Goal: Information Seeking & Learning: Get advice/opinions

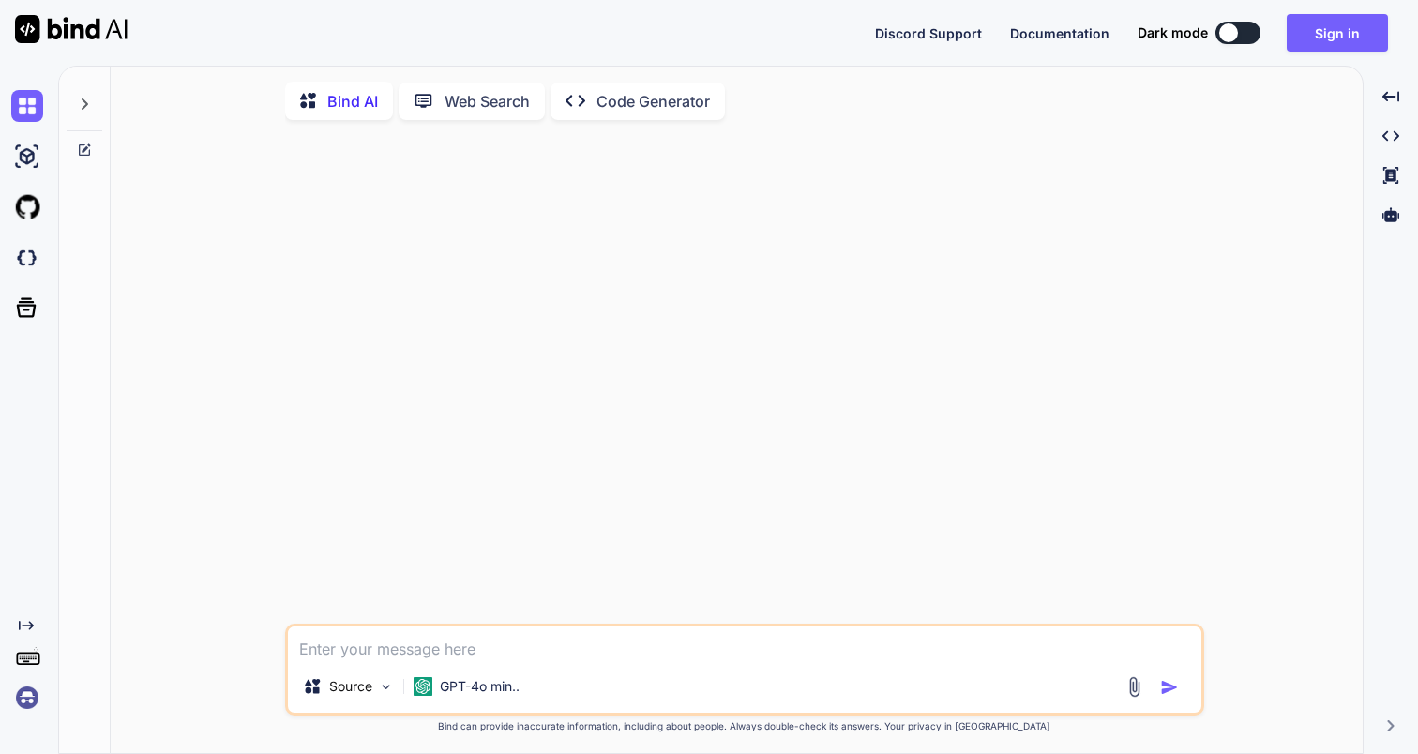
click at [397, 644] on textarea at bounding box center [744, 643] width 913 height 34
paste textarea "Create a script to install oh my zsh in a MacBook Pro M1"
type textarea "Create a script to install oh my zsh in a MacBook Pro M1"
click at [1167, 690] on img "button" at bounding box center [1169, 687] width 19 height 19
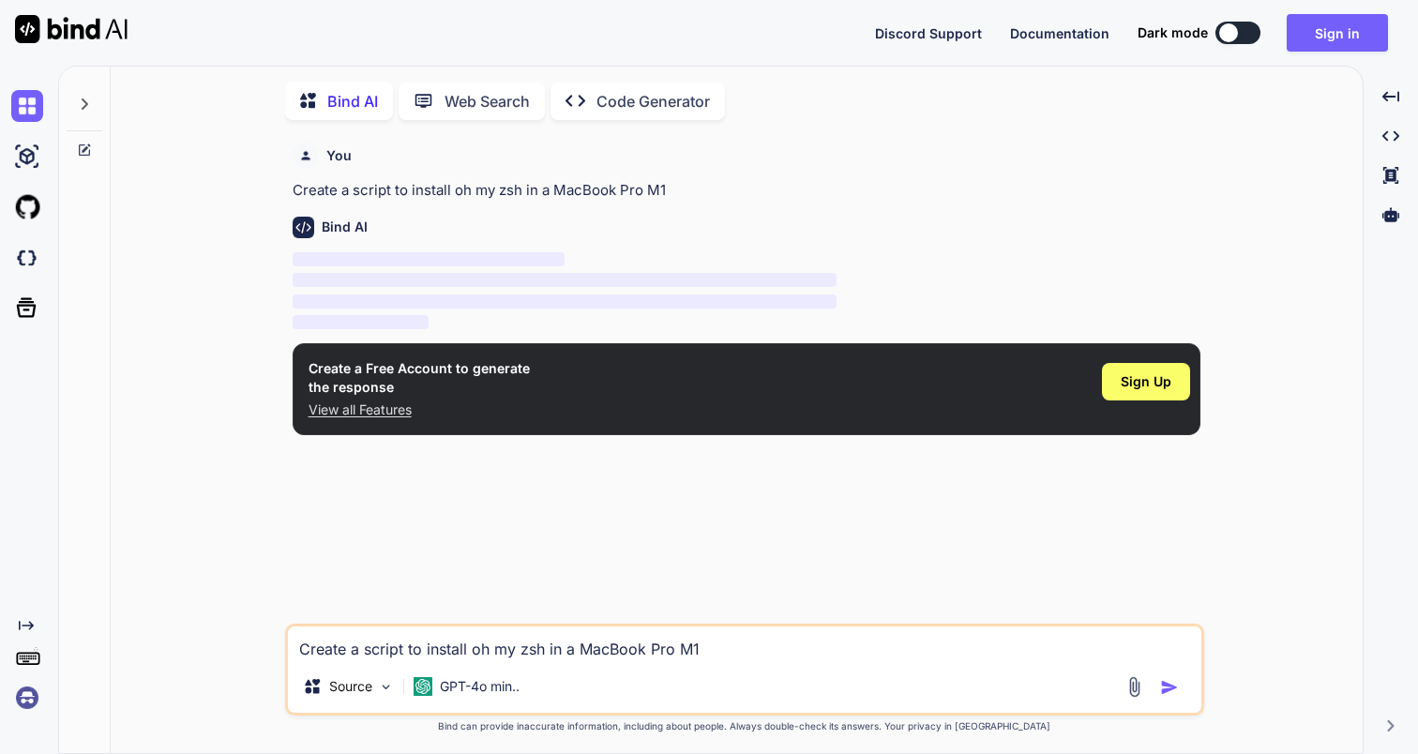
scroll to position [8, 0]
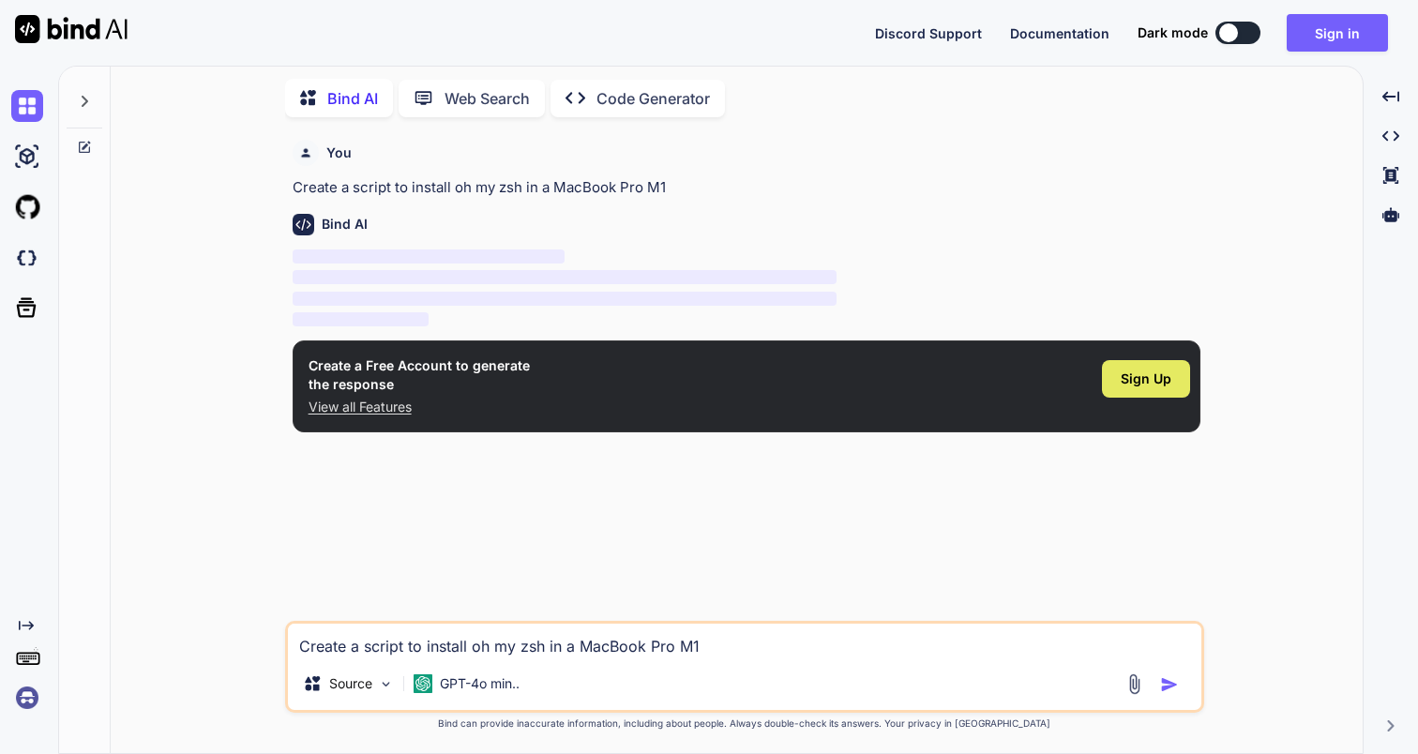
click at [1141, 386] on span "Sign Up" at bounding box center [1145, 378] width 51 height 19
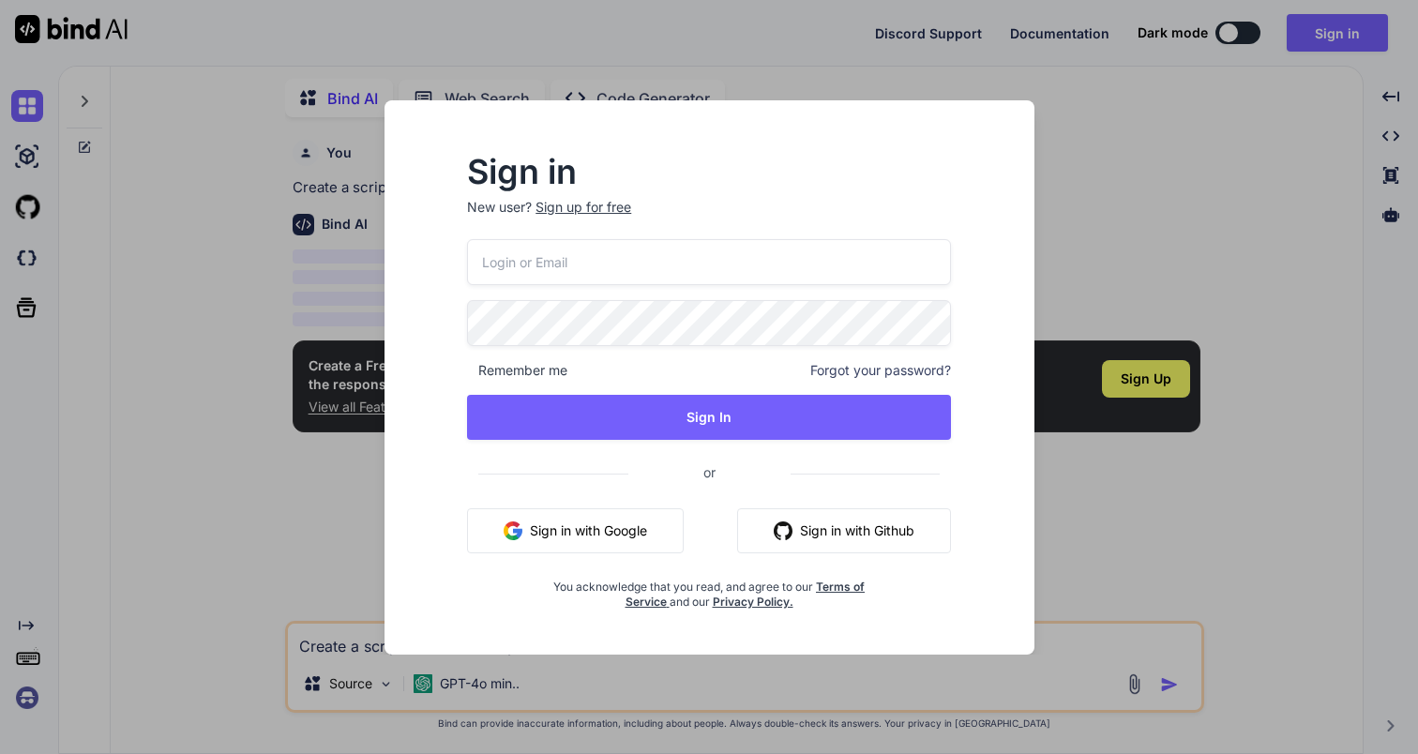
click at [593, 521] on button "Sign in with Google" at bounding box center [575, 530] width 217 height 45
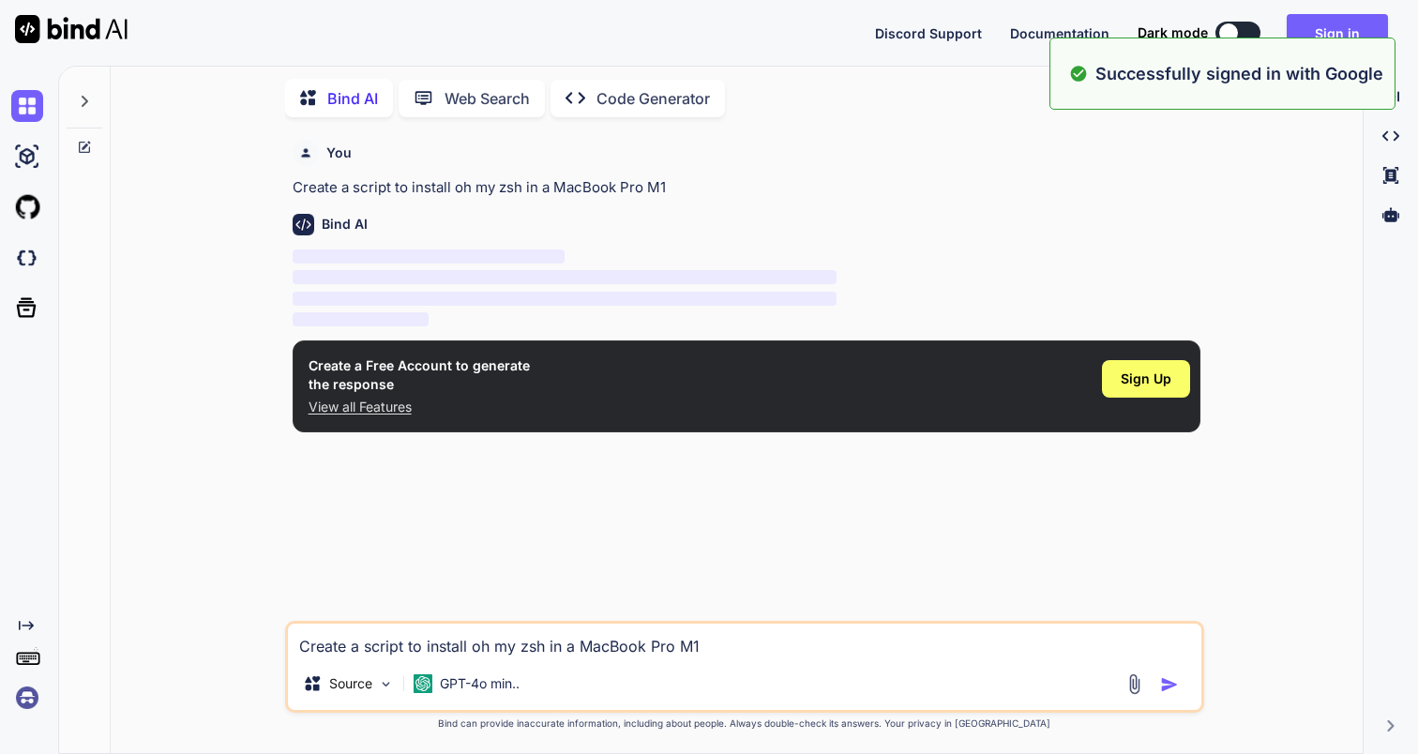
click at [619, 636] on textarea "Create a script to install oh my zsh in a MacBook Pro M1" at bounding box center [744, 640] width 913 height 34
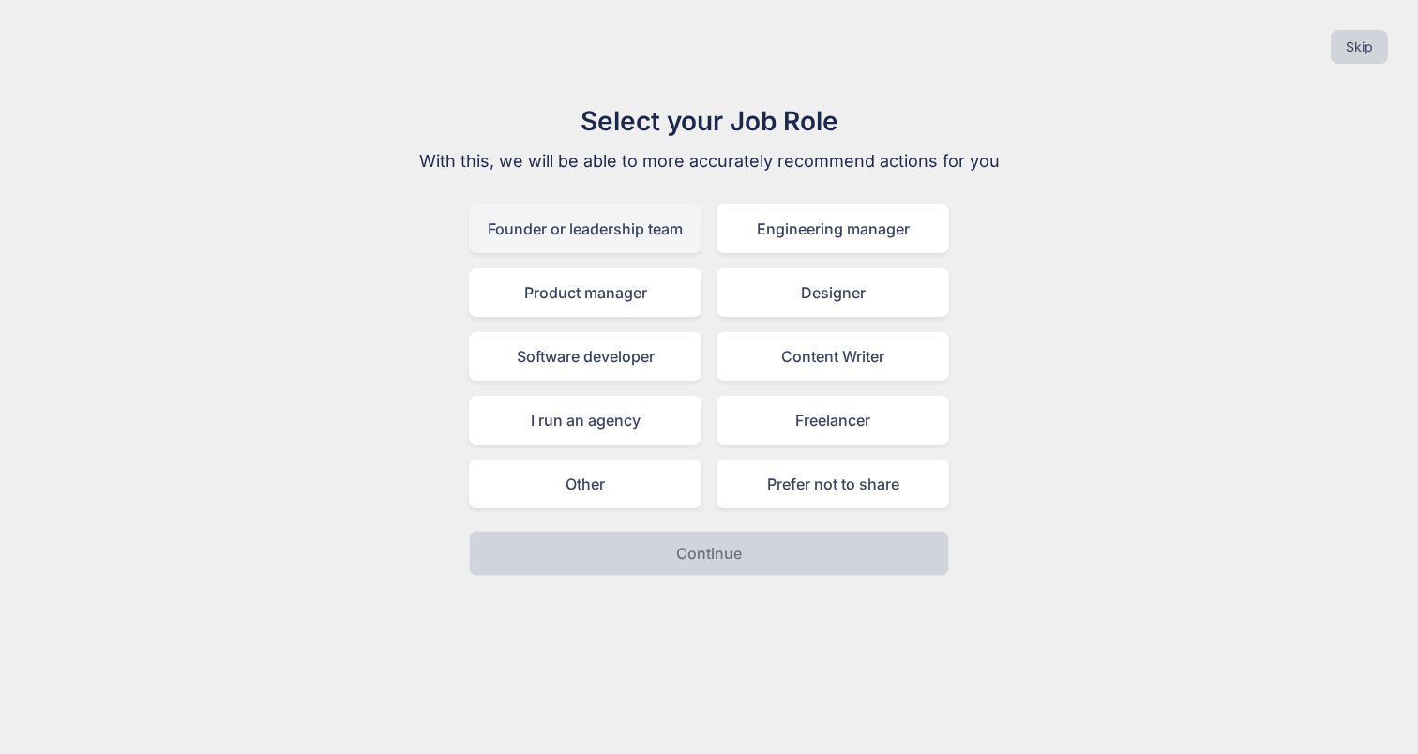
click at [624, 230] on div "Founder or leadership team" at bounding box center [585, 228] width 233 height 49
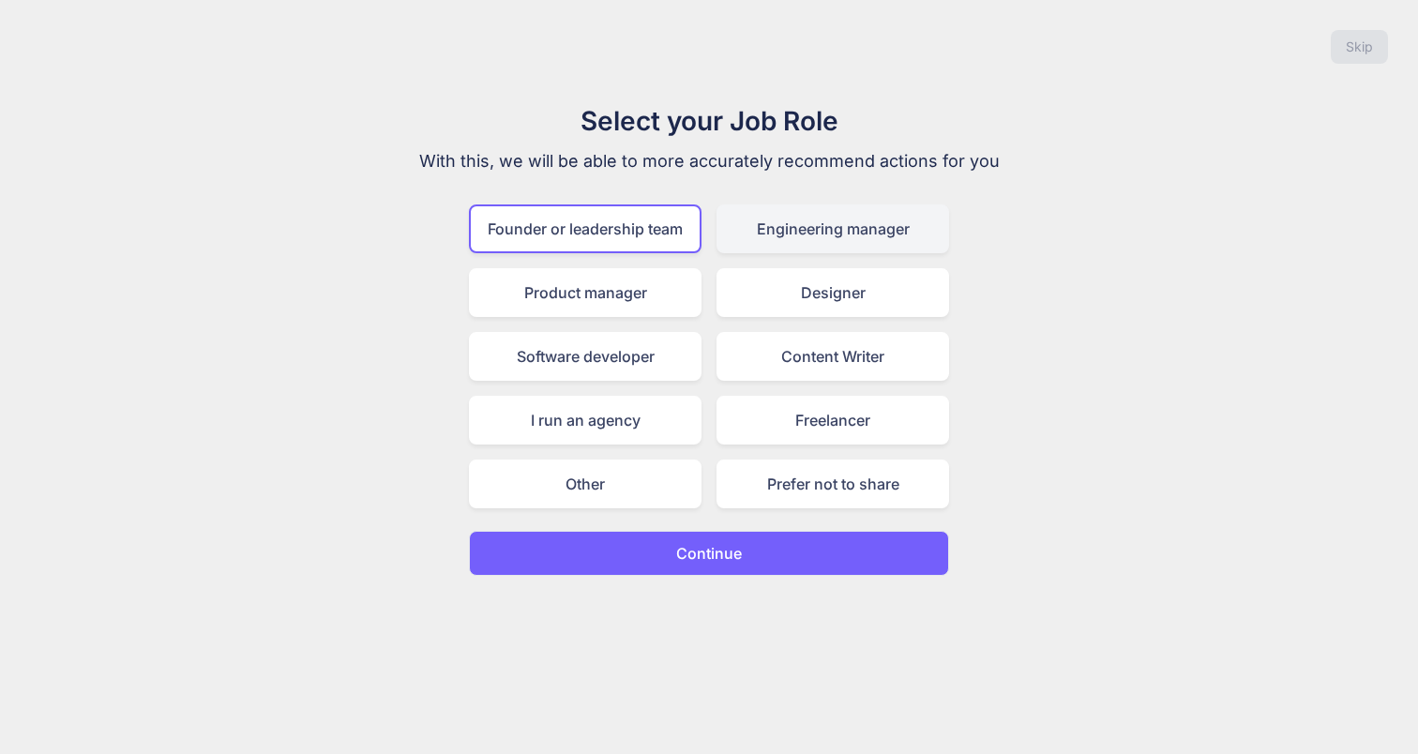
click at [789, 210] on div "Engineering manager" at bounding box center [832, 228] width 233 height 49
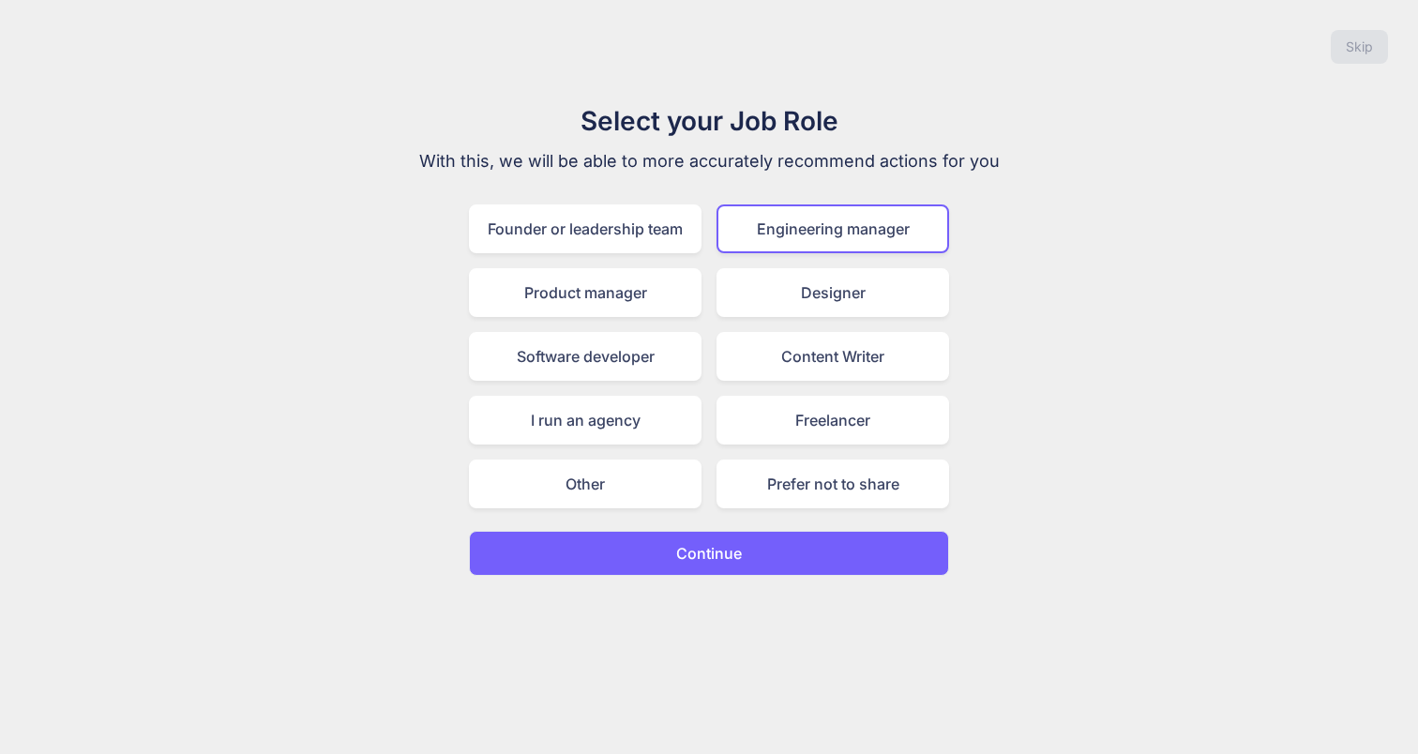
click at [766, 562] on button "Continue" at bounding box center [709, 553] width 480 height 45
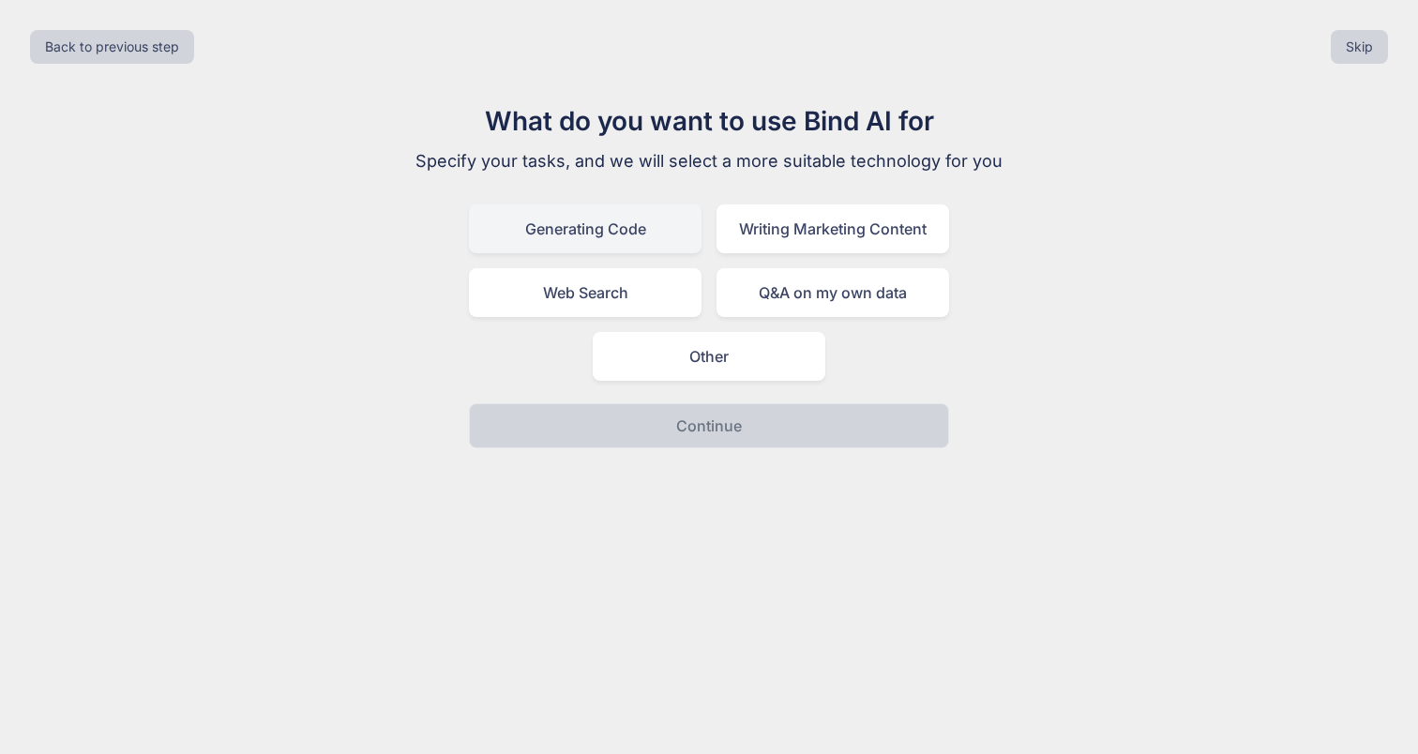
click at [640, 234] on div "Generating Code" at bounding box center [585, 228] width 233 height 49
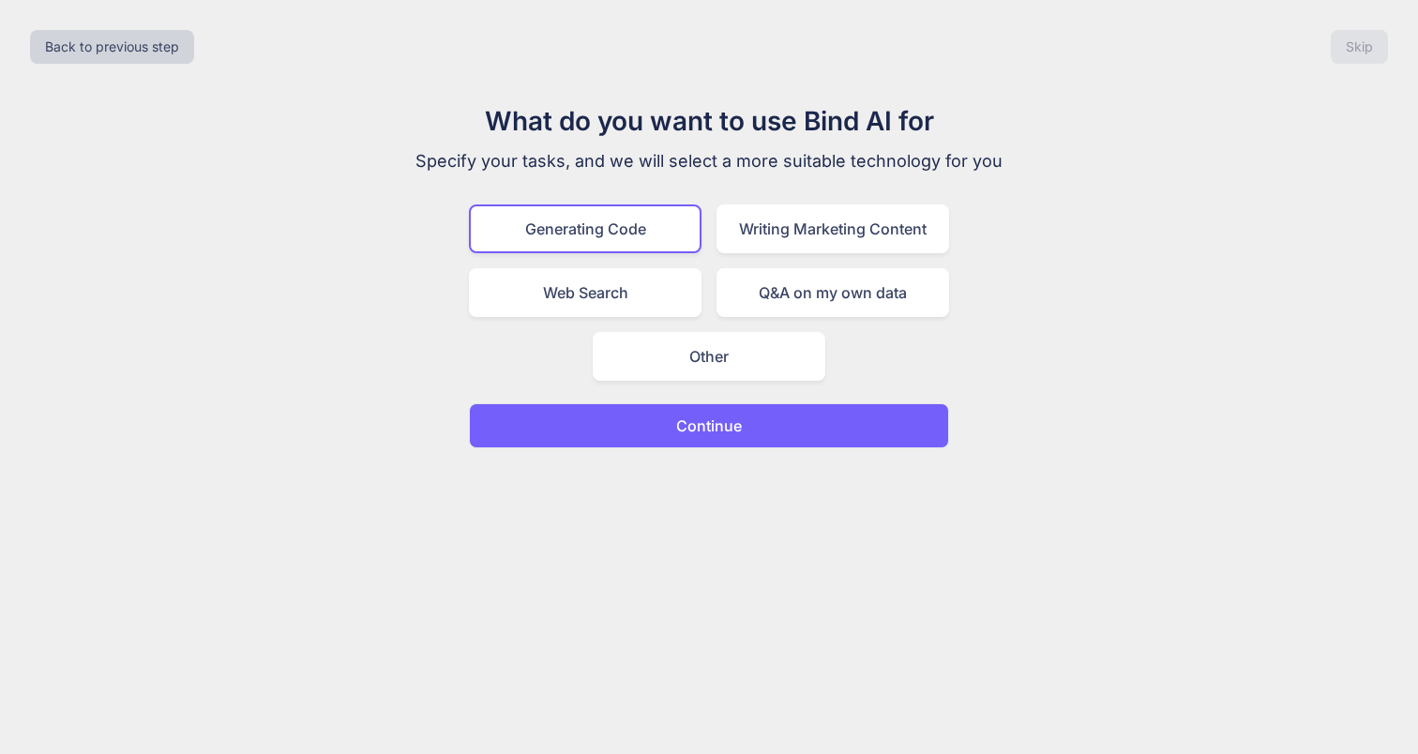
click at [699, 432] on p "Continue" at bounding box center [709, 425] width 66 height 23
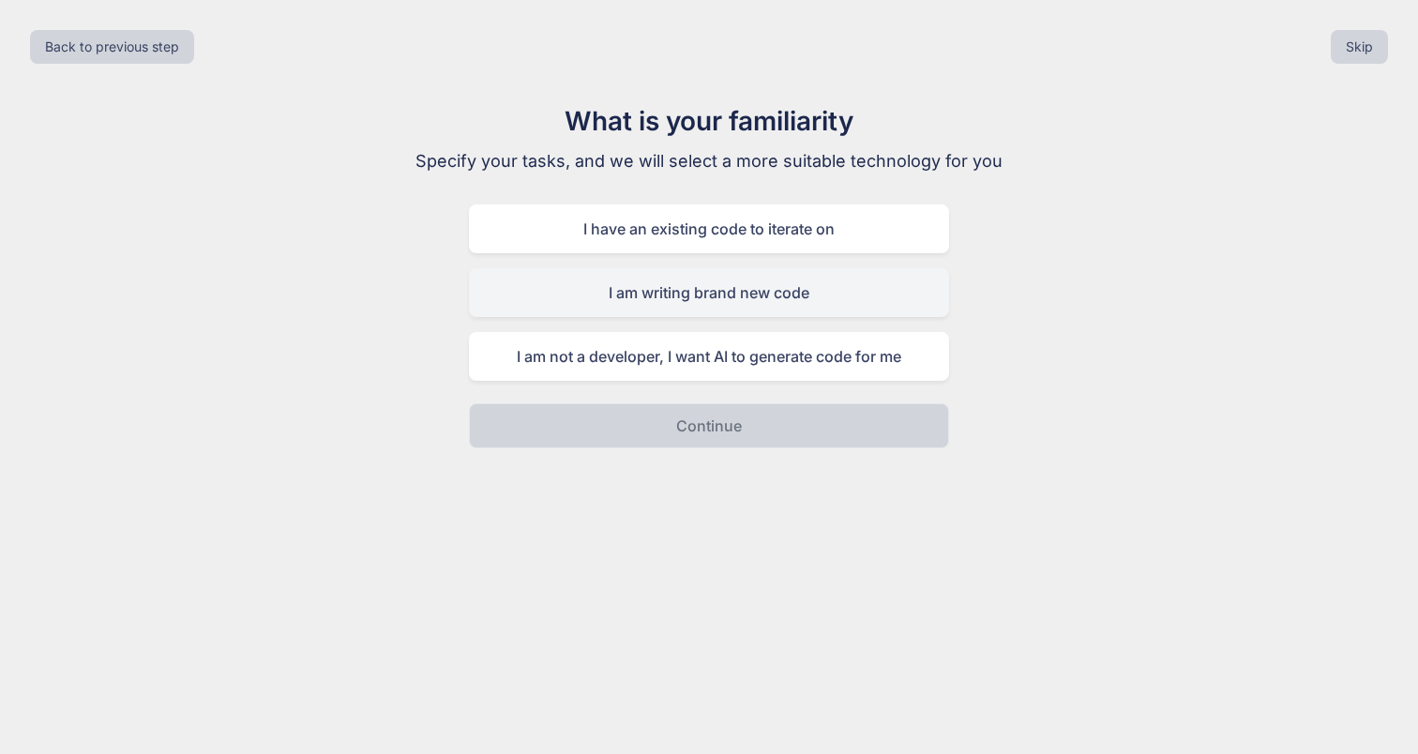
click at [681, 284] on div "I am writing brand new code" at bounding box center [709, 292] width 480 height 49
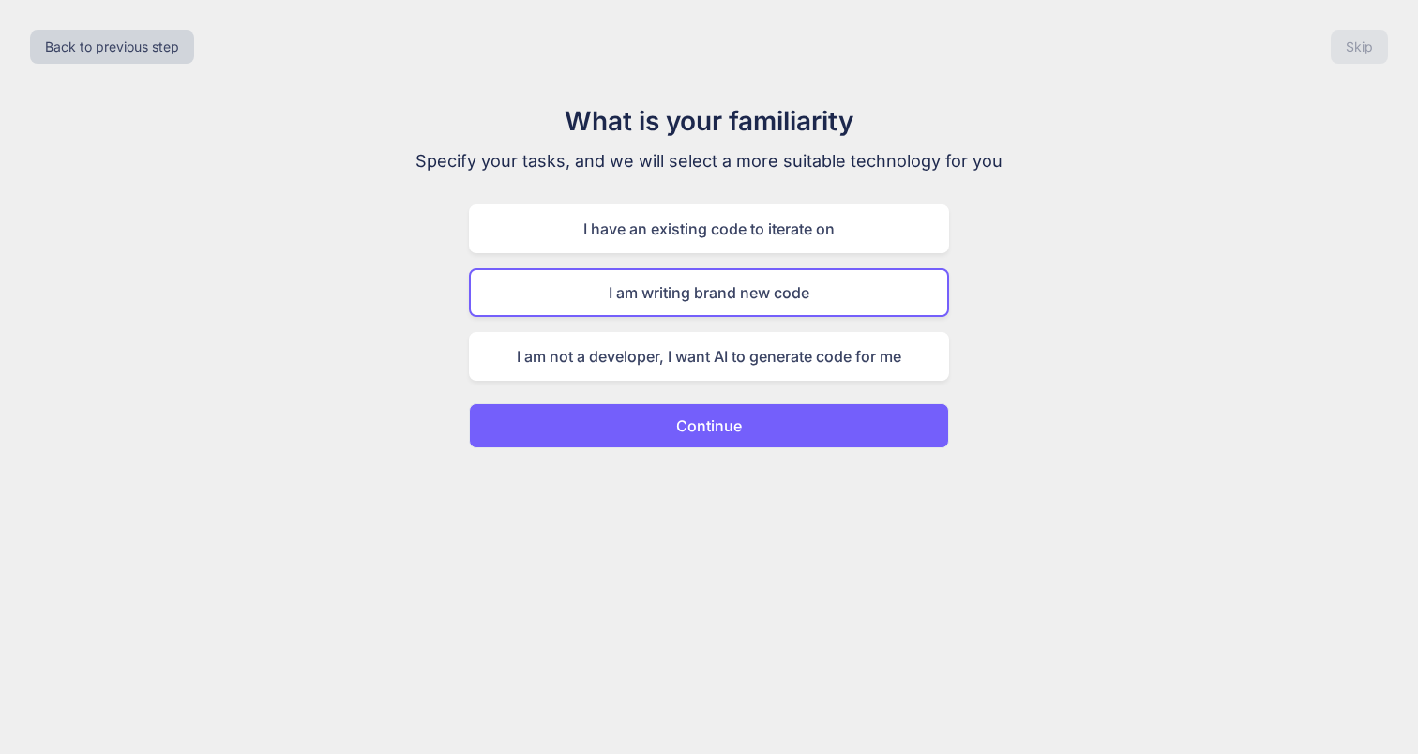
click at [703, 407] on button "Continue" at bounding box center [709, 425] width 480 height 45
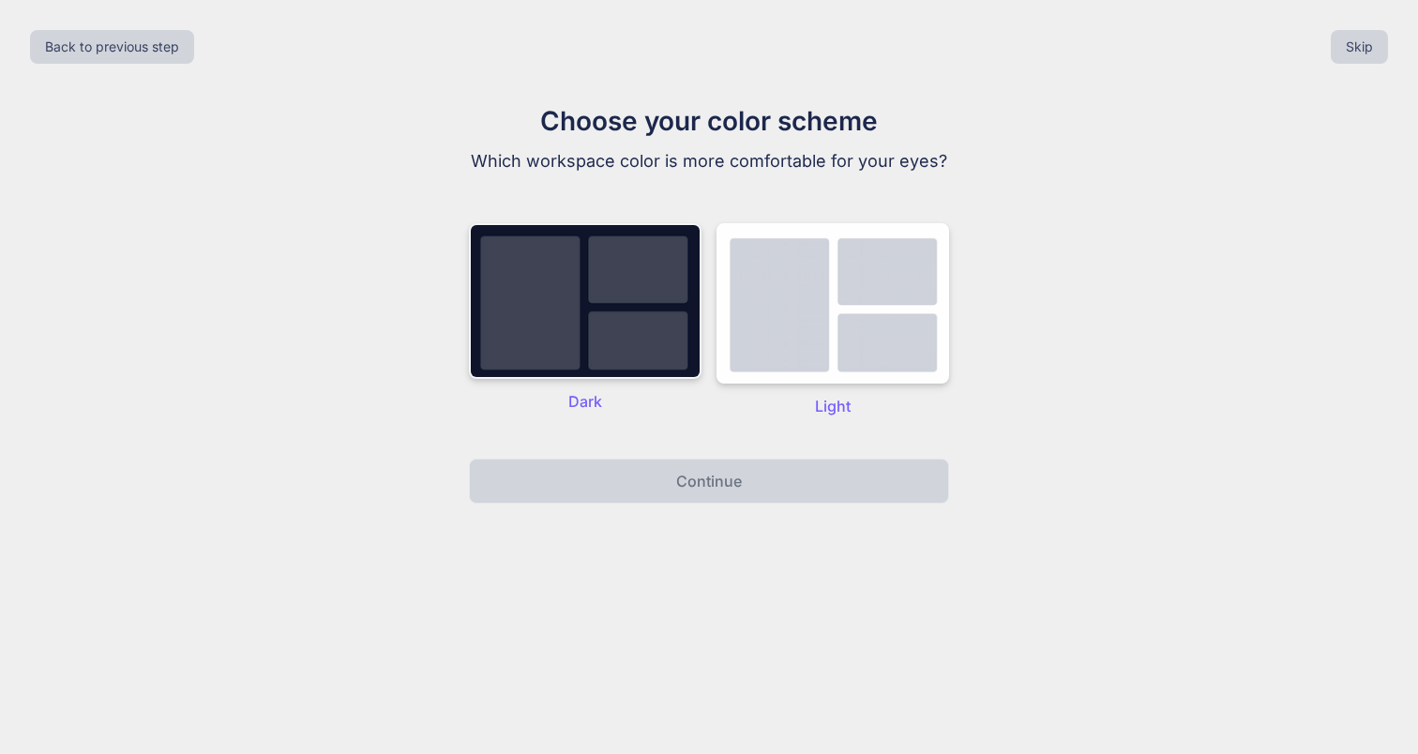
click at [629, 349] on img at bounding box center [585, 301] width 233 height 156
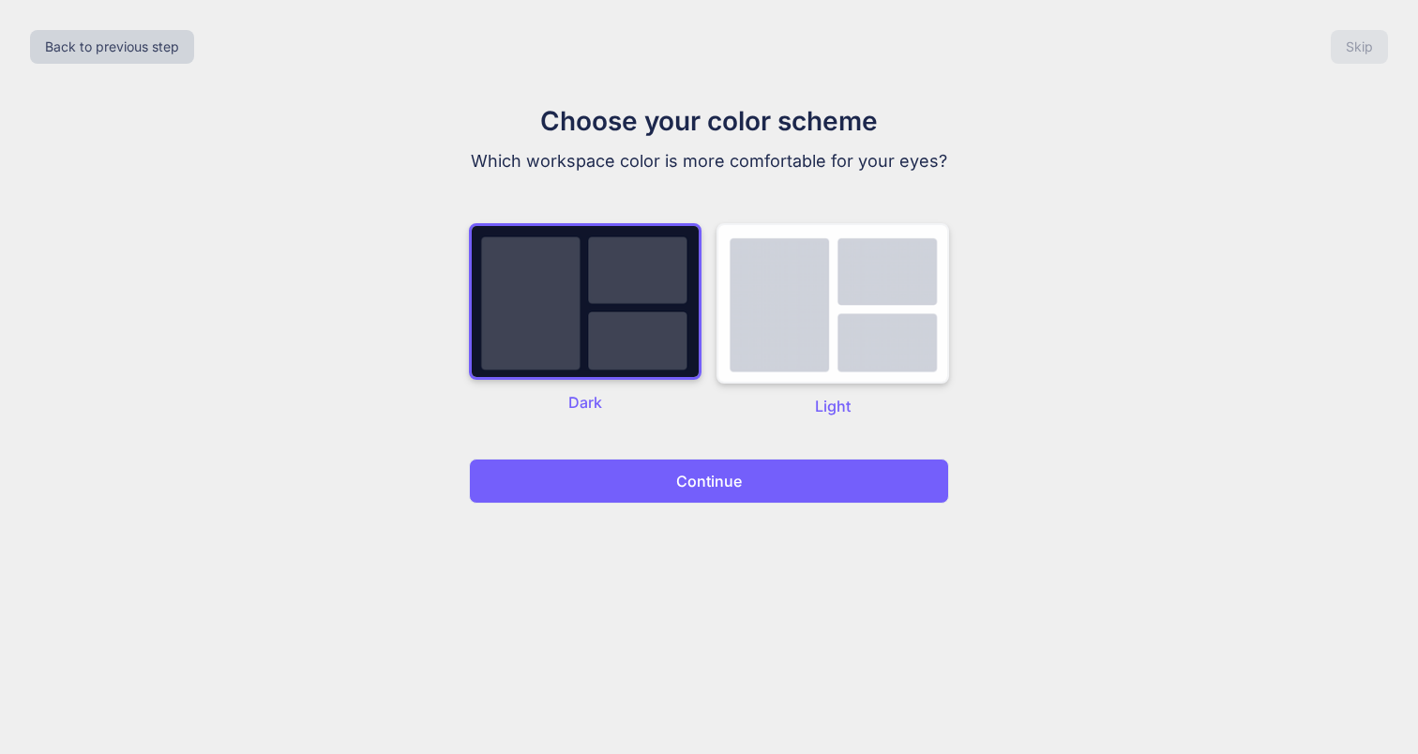
click at [787, 349] on img at bounding box center [832, 303] width 233 height 160
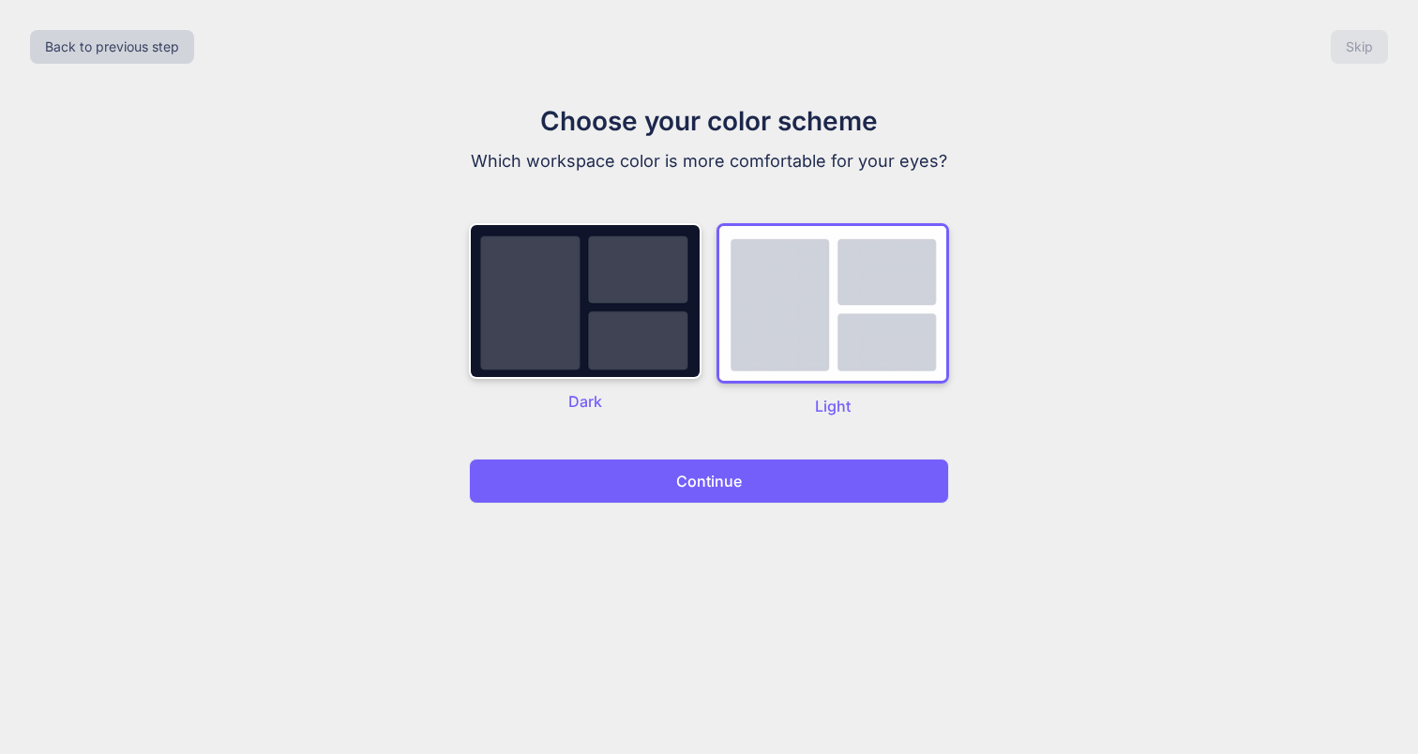
click at [767, 458] on div "Choose your color scheme Which workspace color is more comfortable for your eye…" at bounding box center [709, 302] width 630 height 402
click at [767, 485] on button "Continue" at bounding box center [709, 480] width 480 height 45
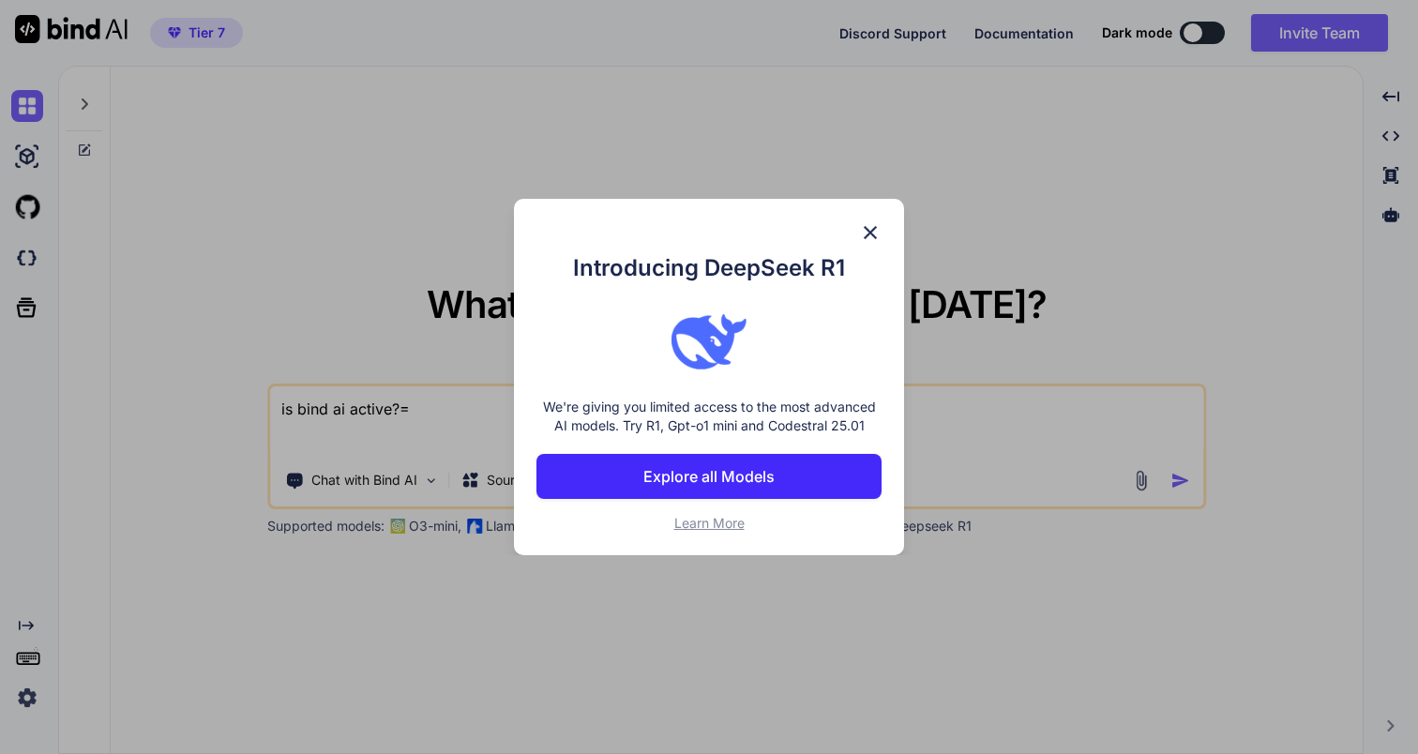
click at [871, 233] on img at bounding box center [870, 232] width 23 height 23
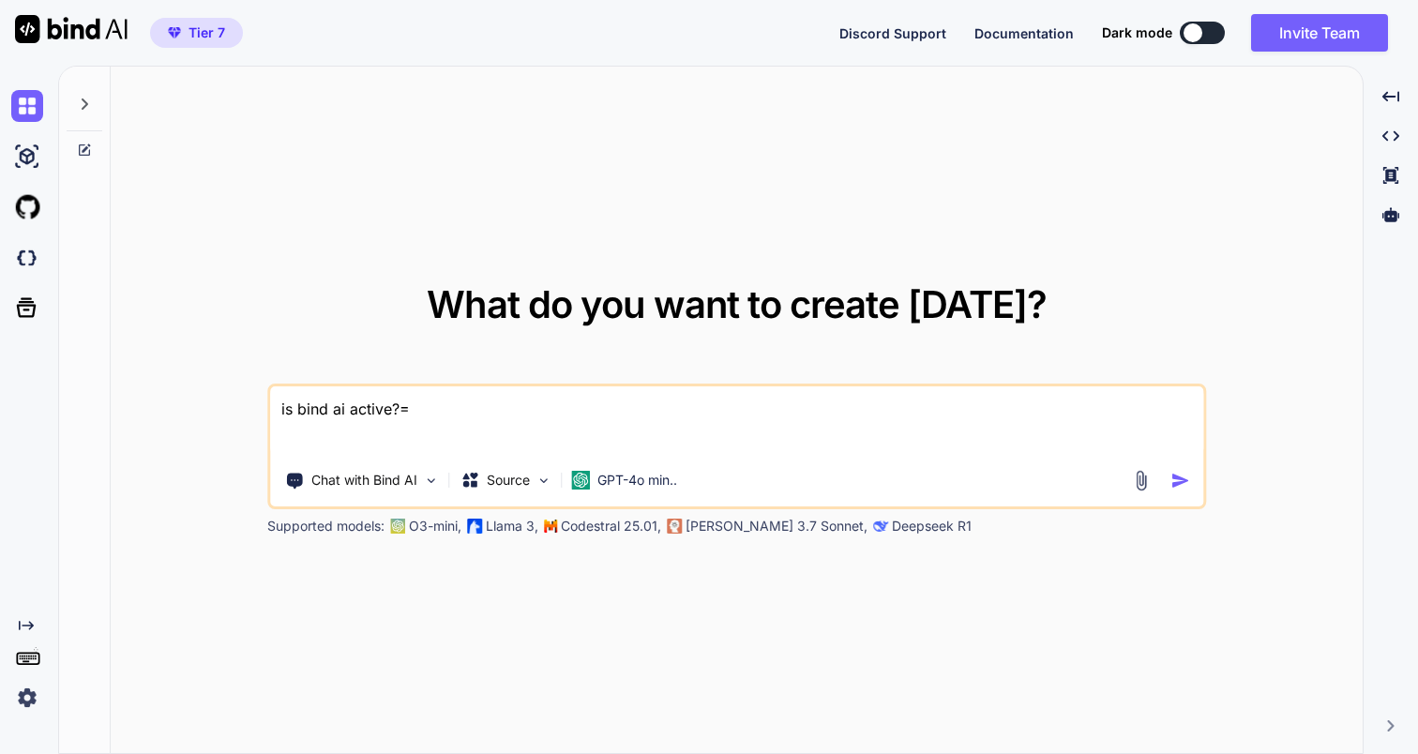
click at [532, 416] on textarea "is bind ai active?=" at bounding box center [736, 420] width 933 height 69
paste textarea "Create a script to install oh my zsh in a MacBook Pro M1"
type textarea "is bind ai active?="
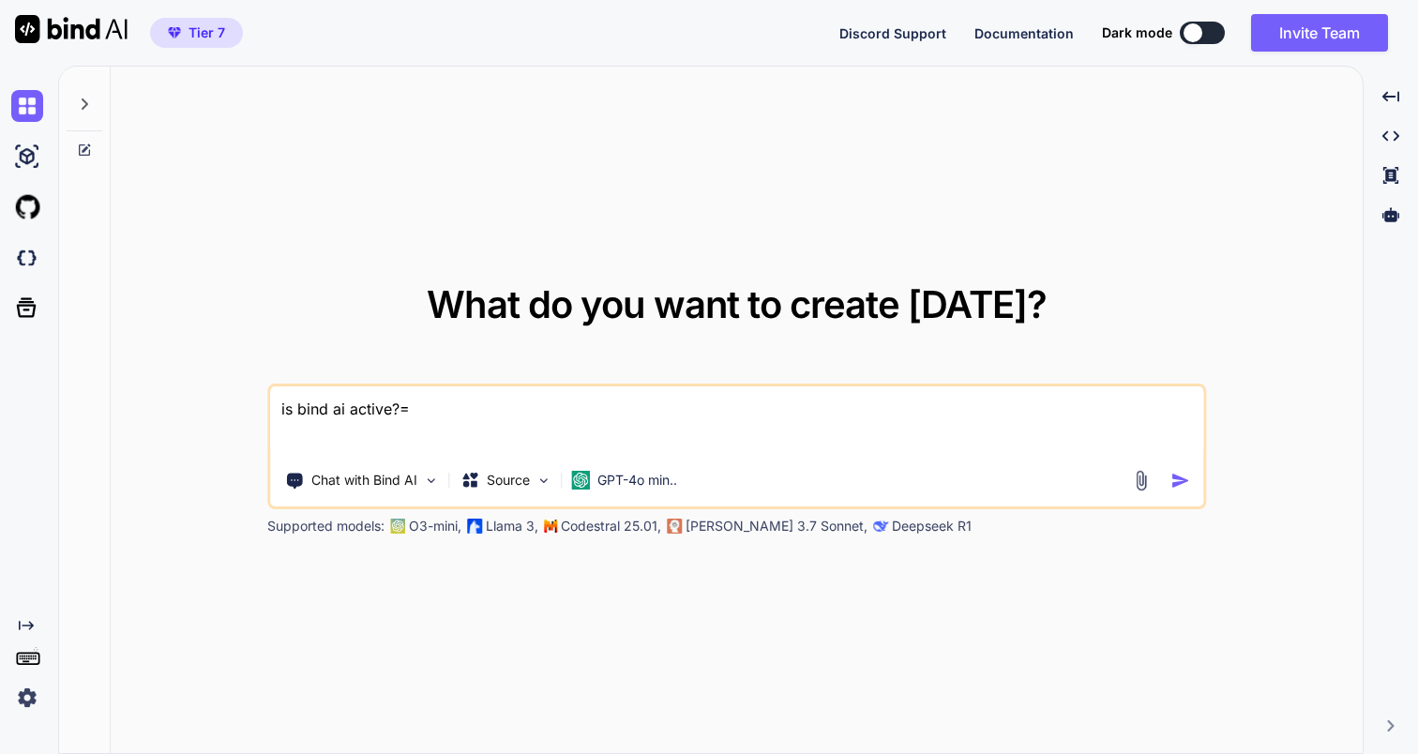
click at [1174, 481] on img "button" at bounding box center [1180, 481] width 20 height 20
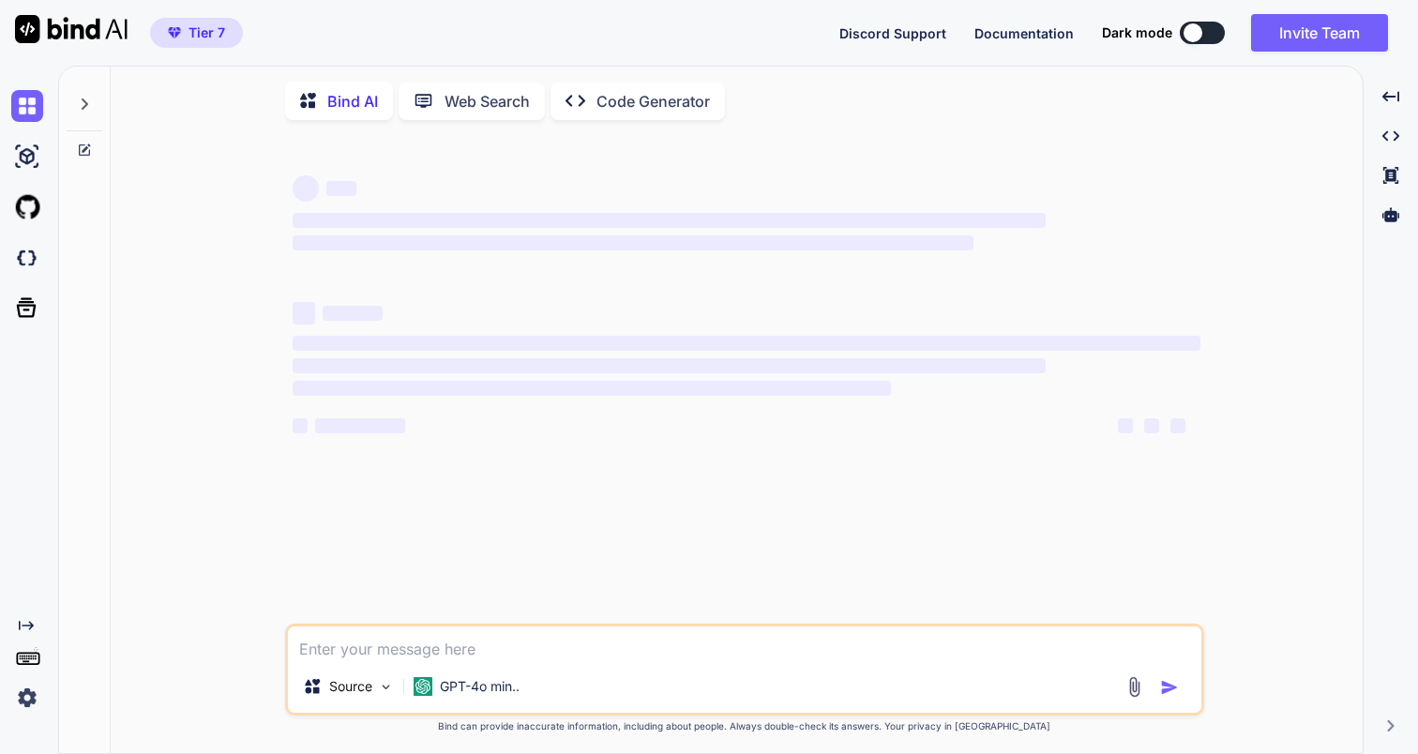
click at [1174, 481] on div "‌ ‌ ‌ ‌ ‌ ‌ ‌ ‌ ‌ ‌ ‌ ‌ ‌ ‌" at bounding box center [746, 379] width 915 height 488
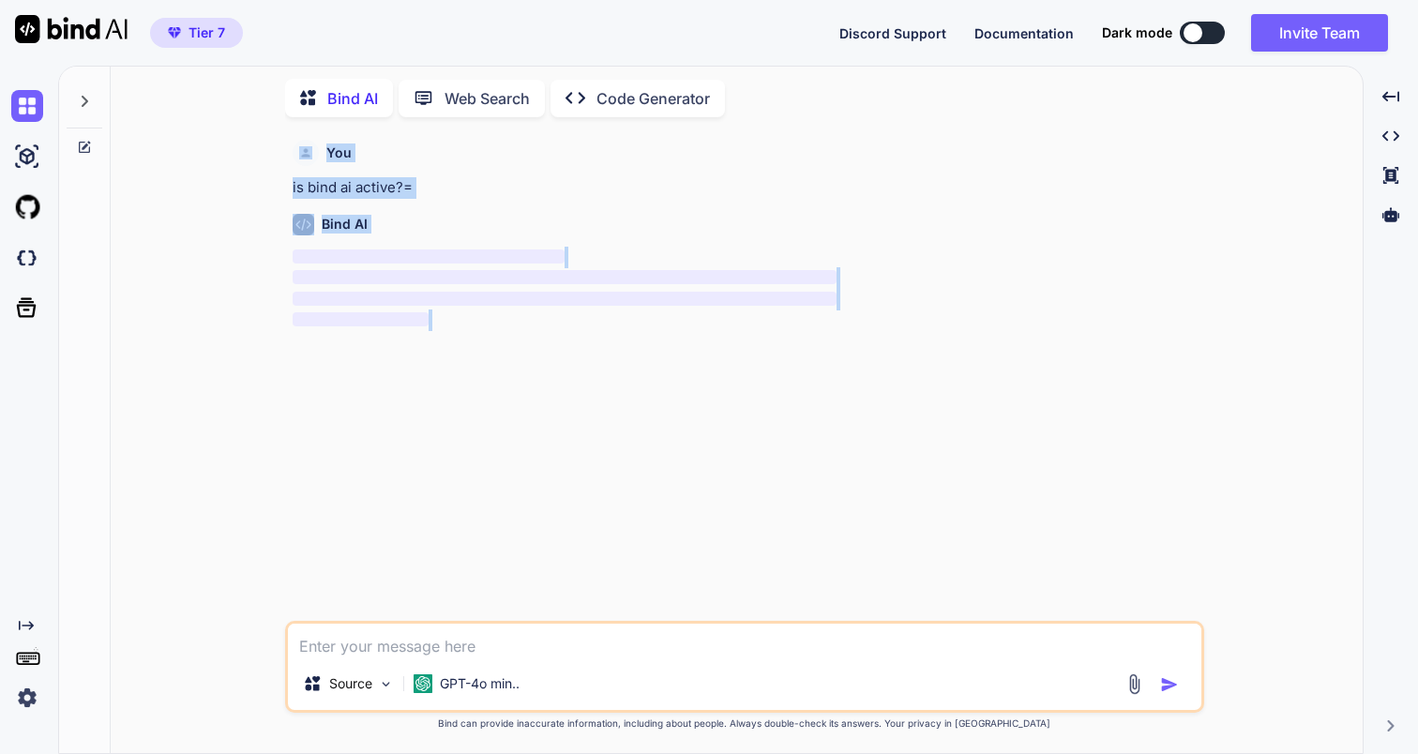
click at [863, 348] on div "You is bind ai active?= Bind AI ‌ ‌ ‌ ‌" at bounding box center [746, 376] width 915 height 488
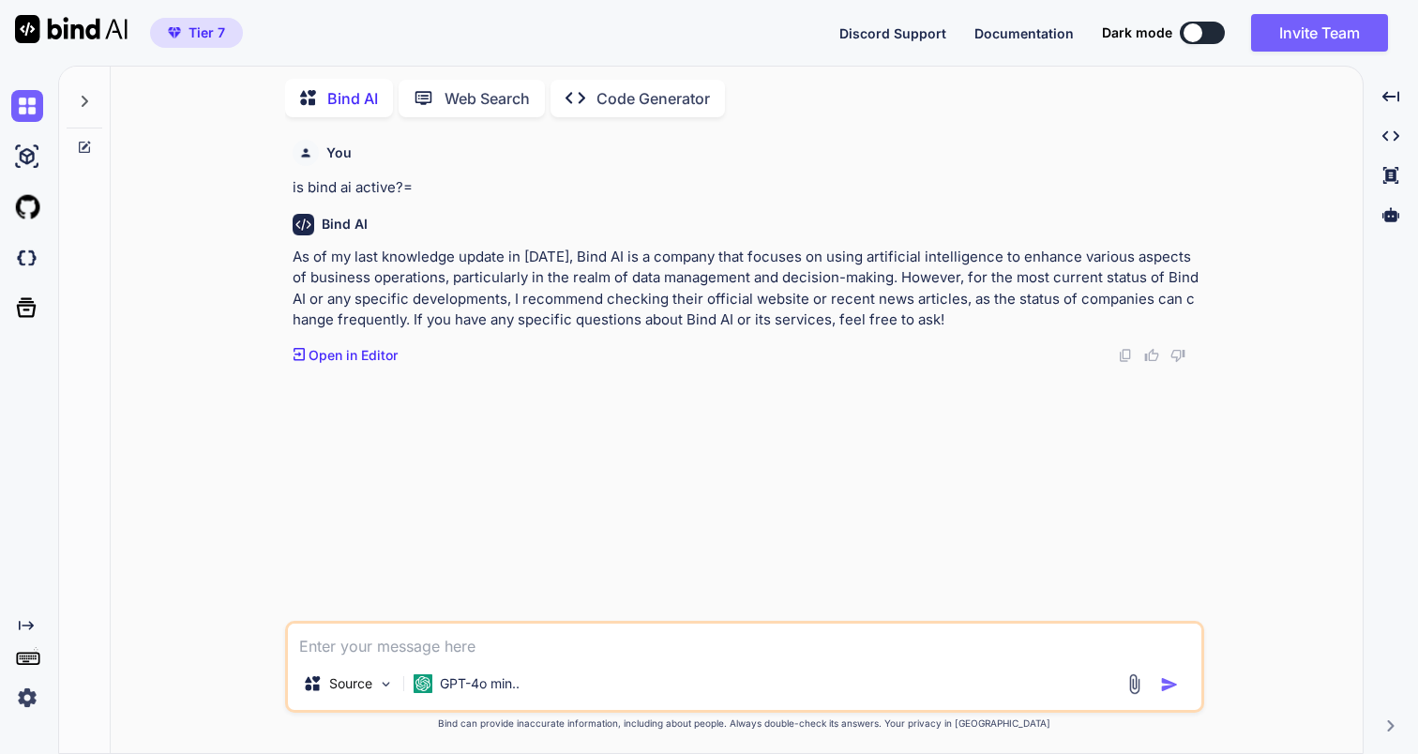
click at [351, 644] on textarea at bounding box center [744, 640] width 913 height 34
paste textarea "Create a script to install oh my zsh in a MacBook Pro M1"
type textarea "Create a script to install oh my zsh in a MacBook Pro M1"
click at [1166, 680] on img "button" at bounding box center [1169, 684] width 19 height 19
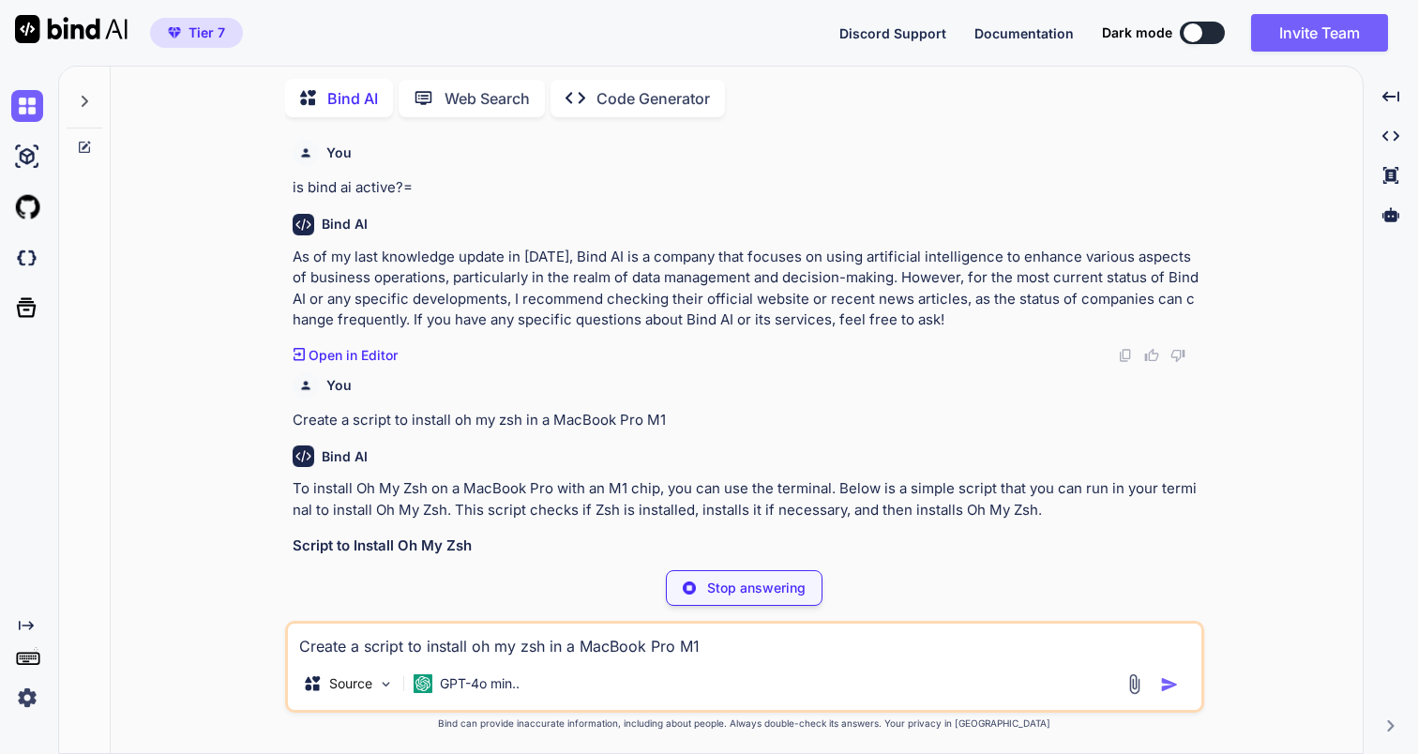
click at [379, 184] on p "is bind ai active?=" at bounding box center [747, 188] width 908 height 22
copy p "is bind ai active?="
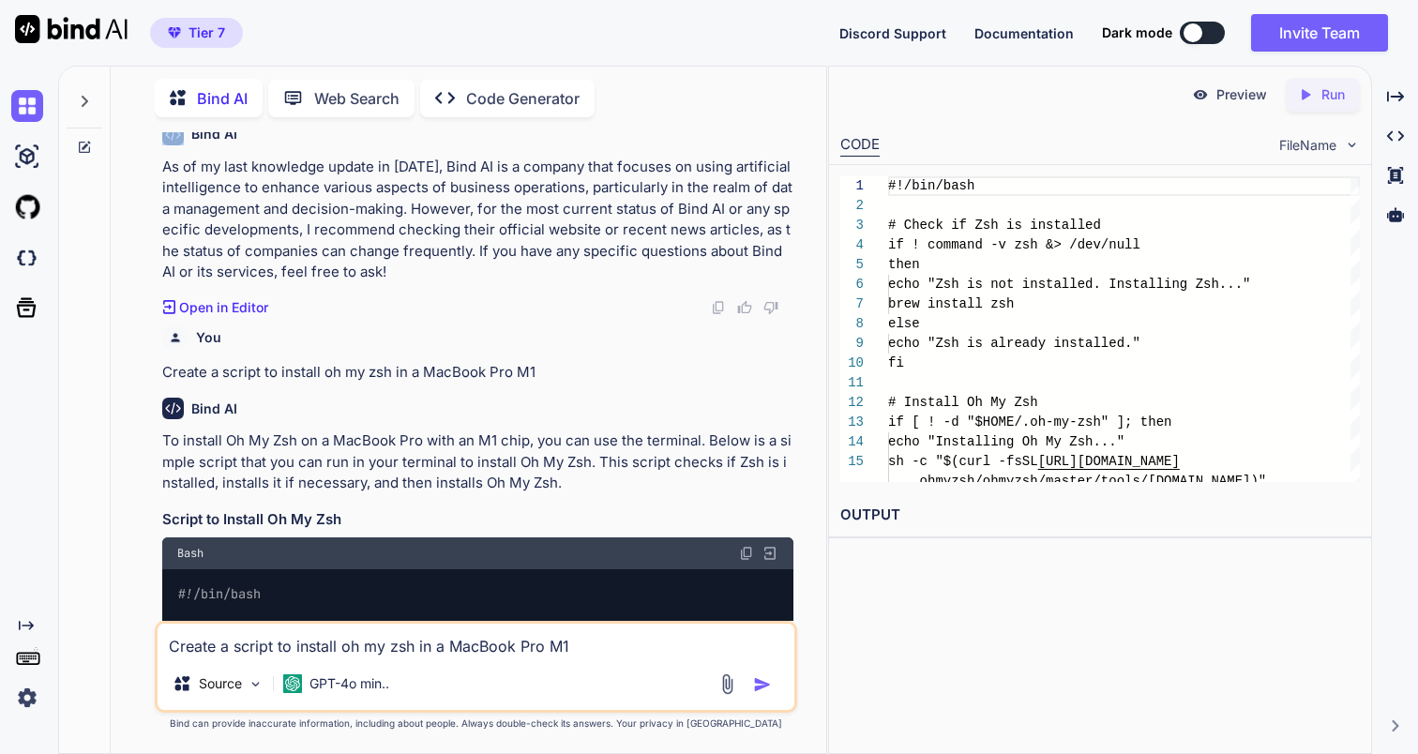
scroll to position [53, 0]
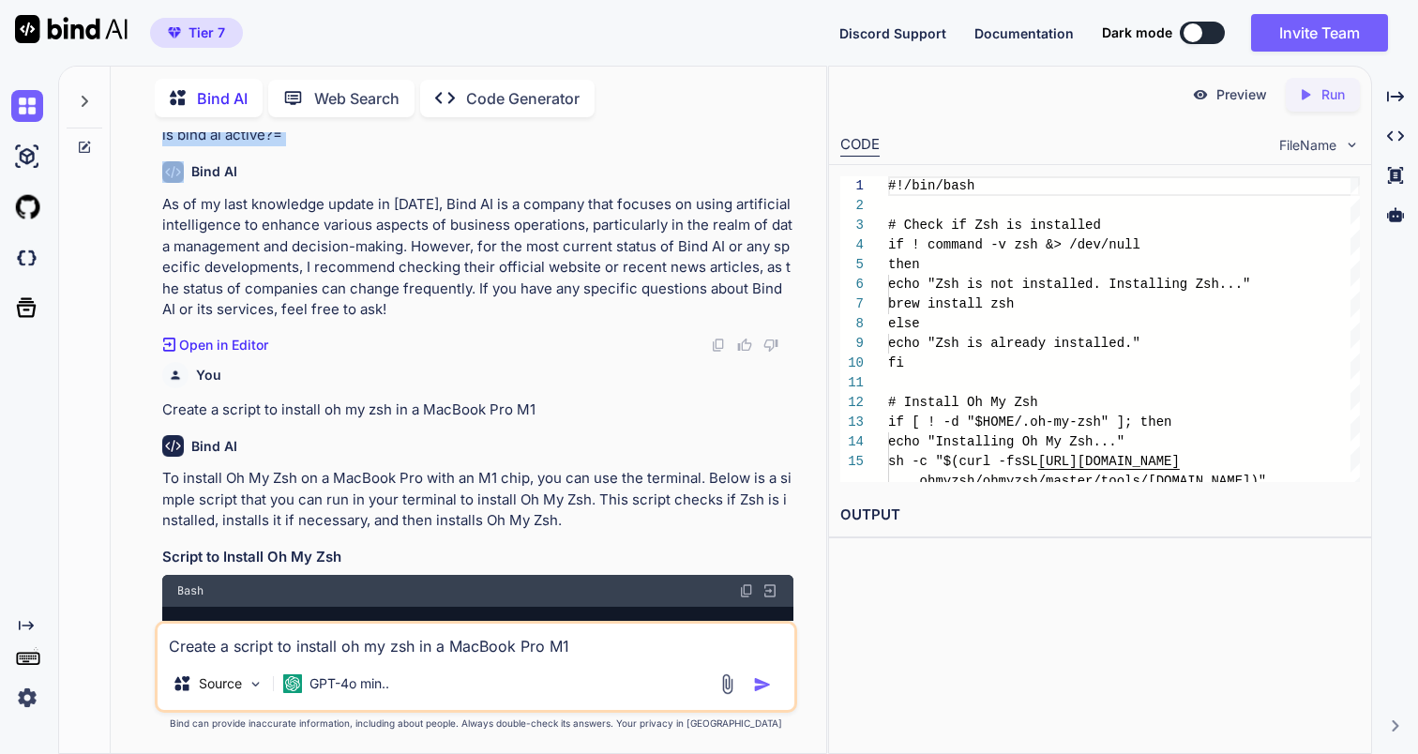
click at [513, 411] on p "Create a script to install oh my zsh in a MacBook Pro M1" at bounding box center [477, 410] width 630 height 22
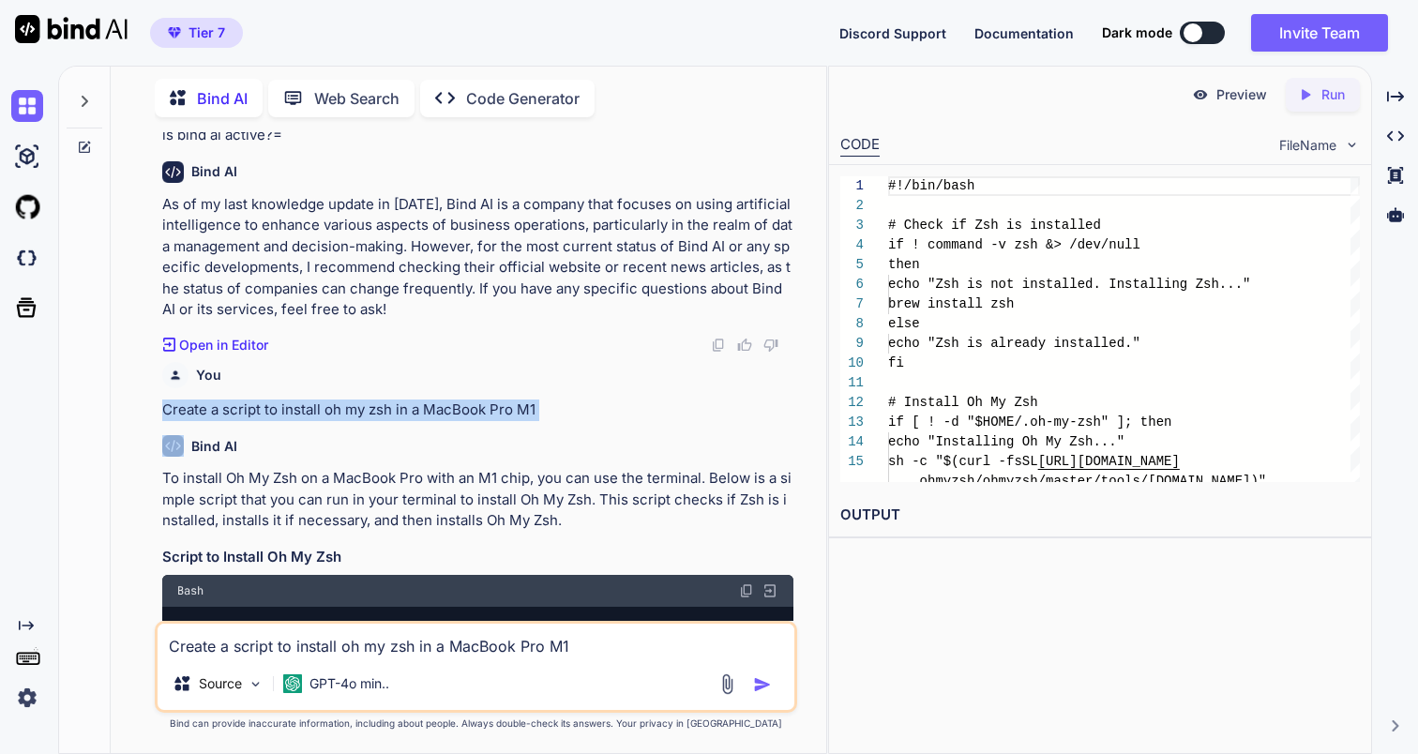
copy p "Create a script to install oh my zsh in a MacBook Pro M1"
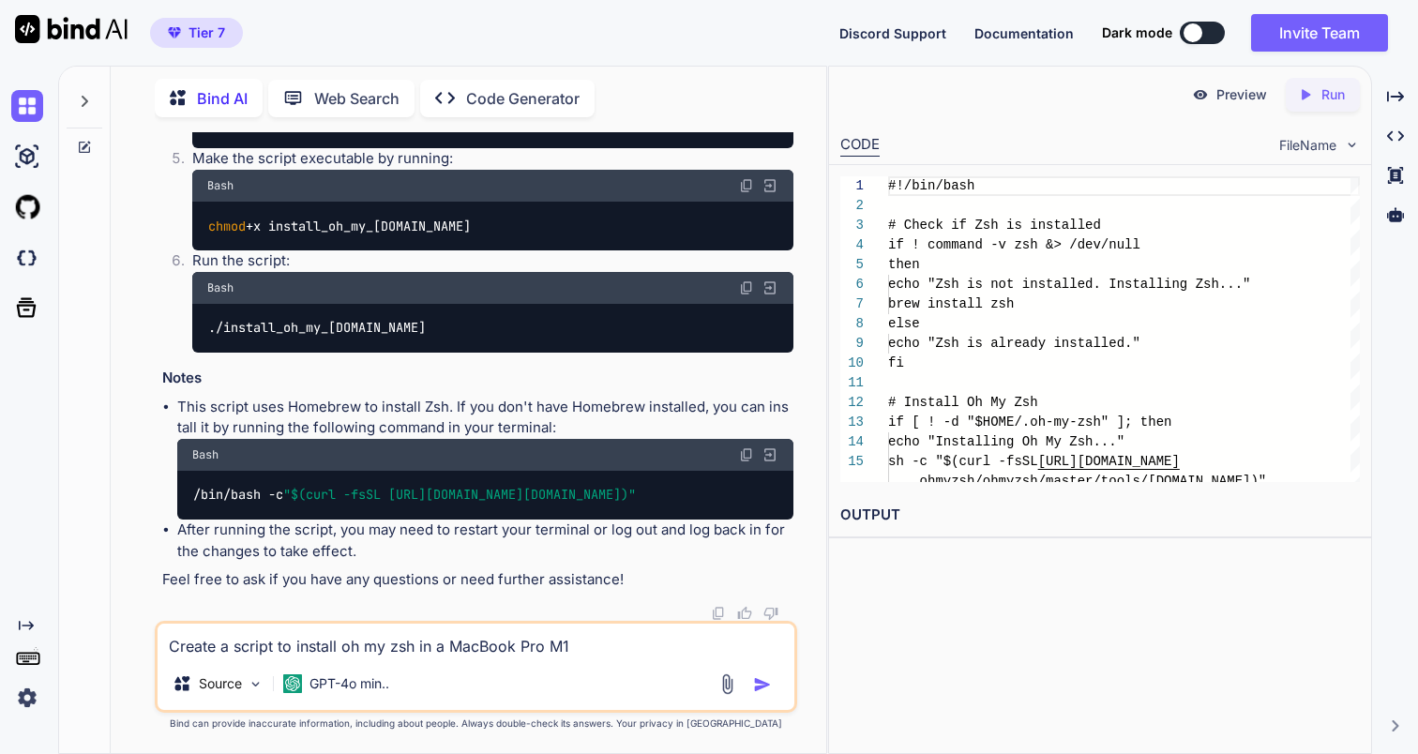
click at [373, 643] on textarea "Create a script to install oh my zsh in a MacBook Pro M1" at bounding box center [476, 640] width 636 height 34
type textarea "how to install Podman in a Macbook pro M1?"
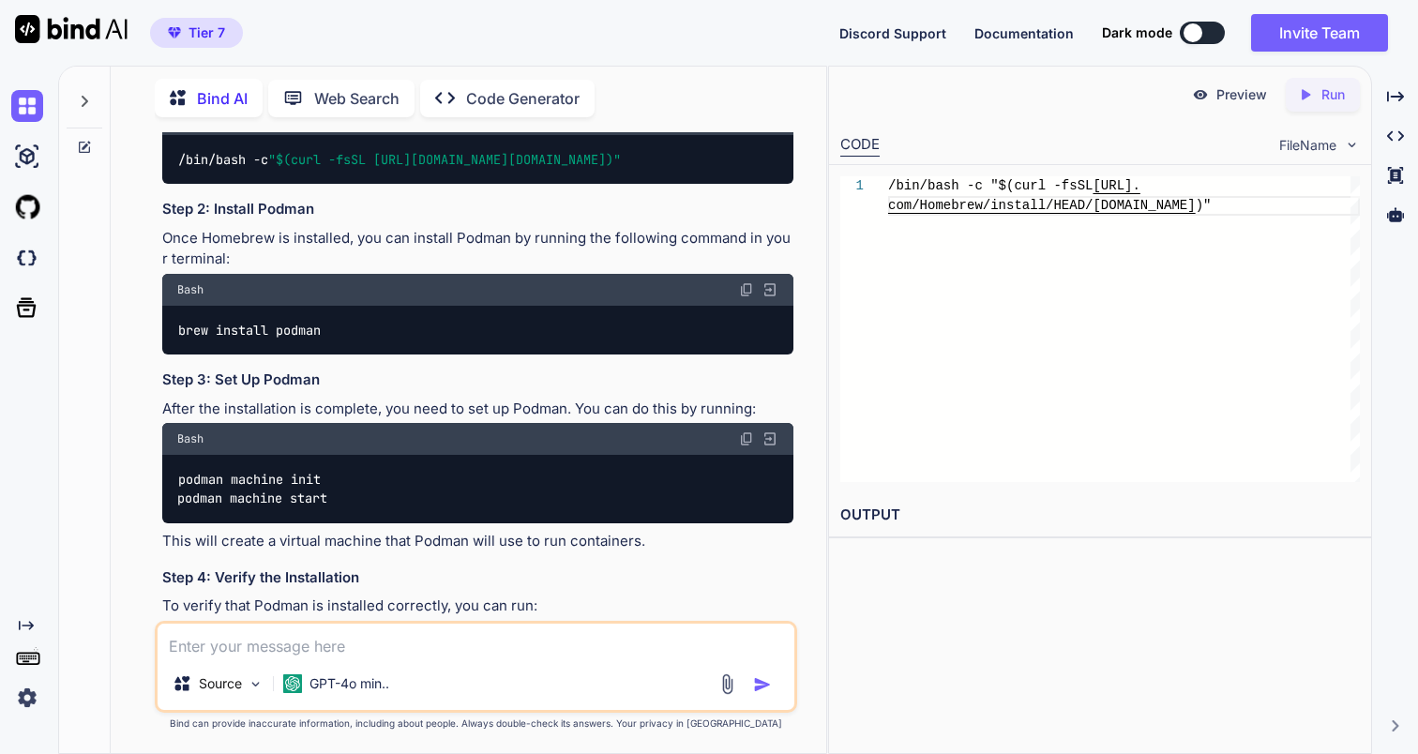
scroll to position [1853, 0]
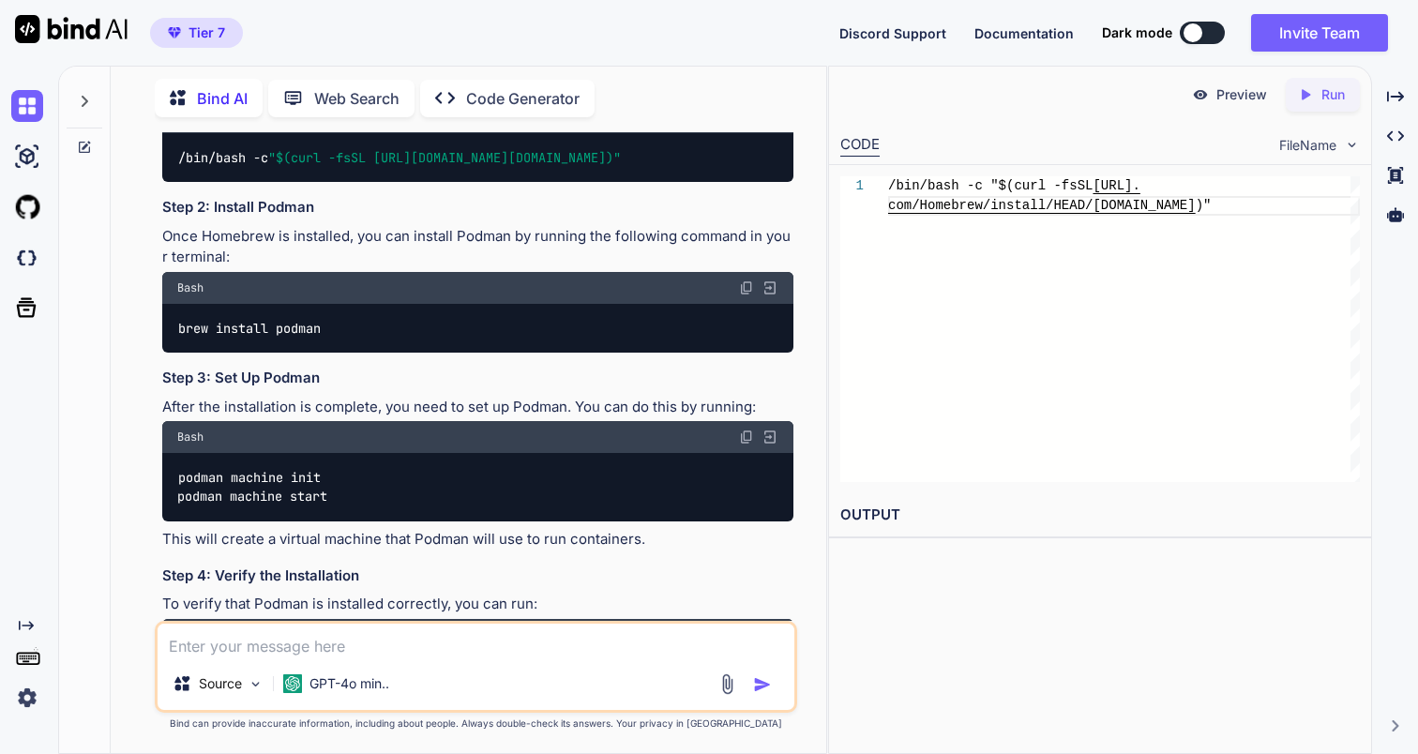
click at [613, 166] on span "$(curl -fsSL [URL][DOMAIN_NAME][DOMAIN_NAME])" at bounding box center [445, 157] width 338 height 17
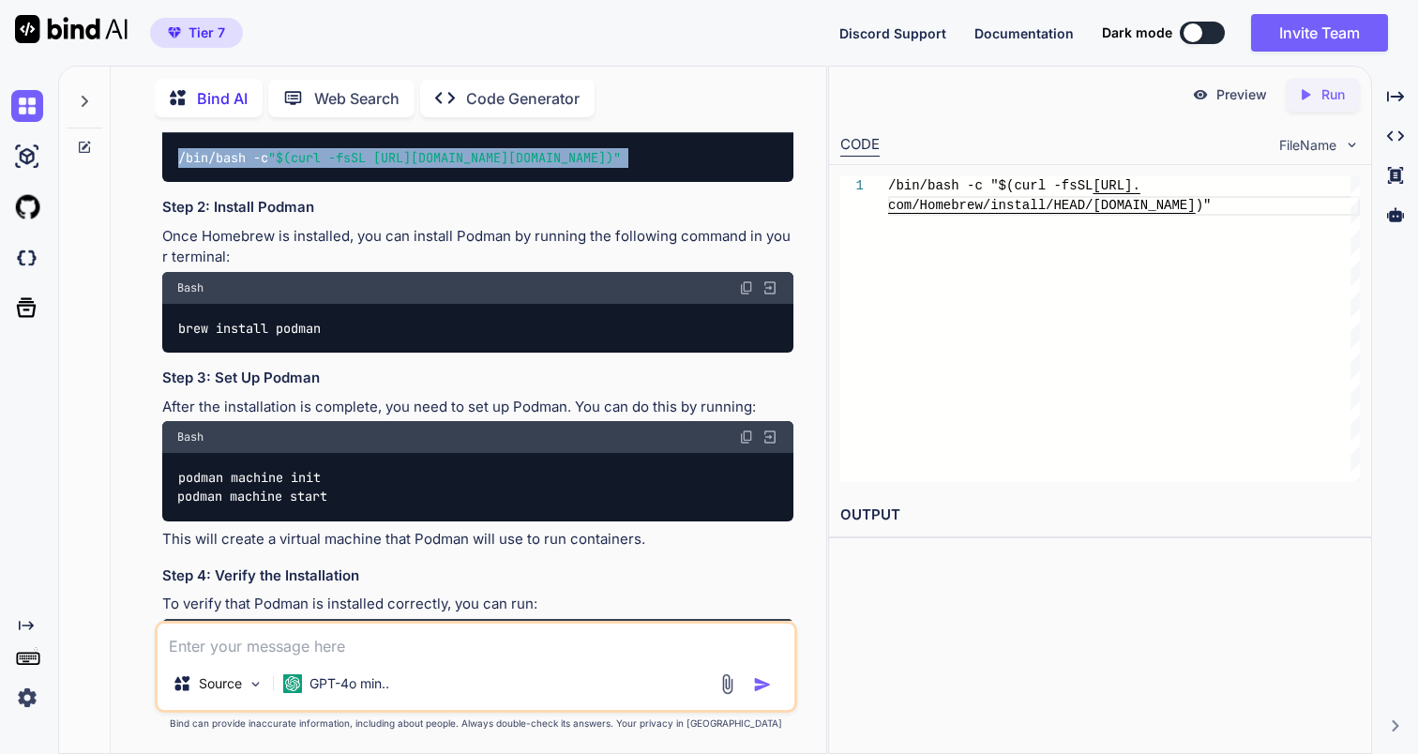
scroll to position [2470, 0]
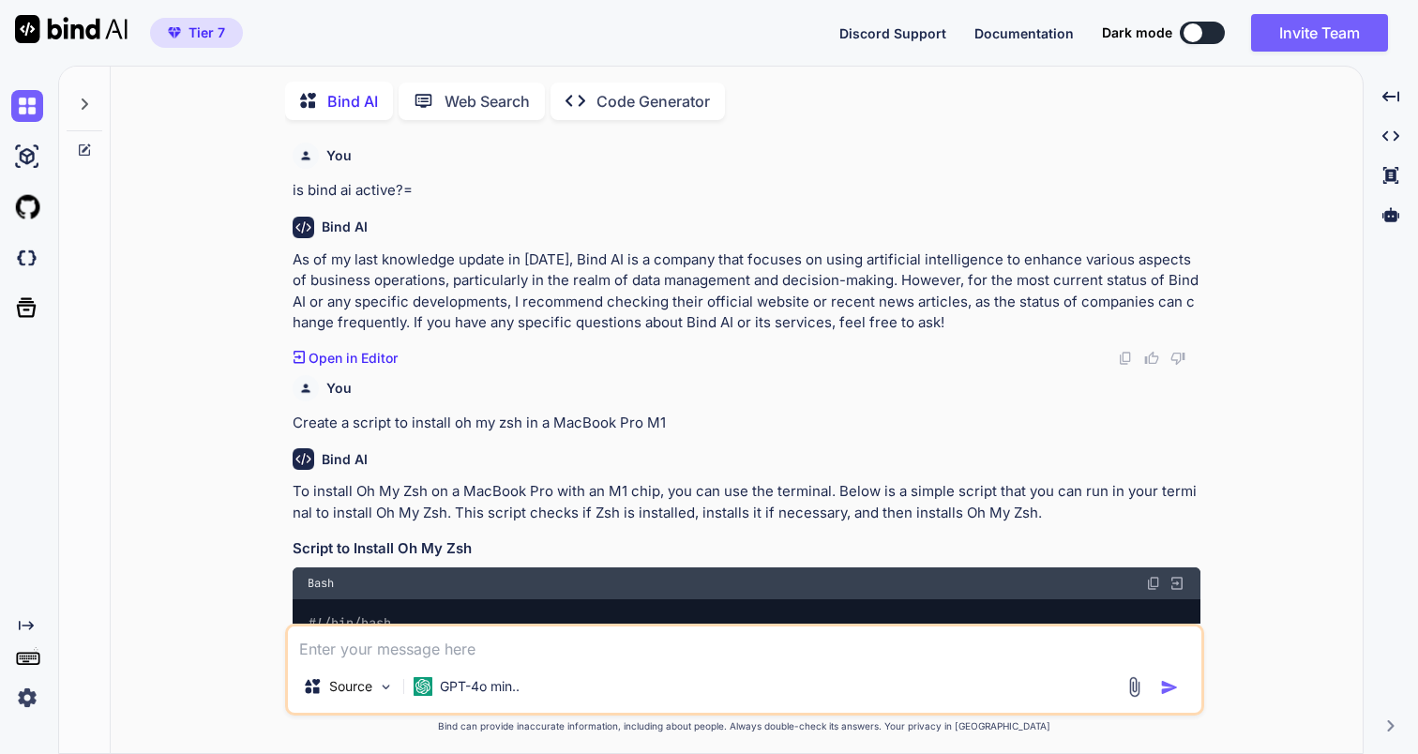
scroll to position [8, 0]
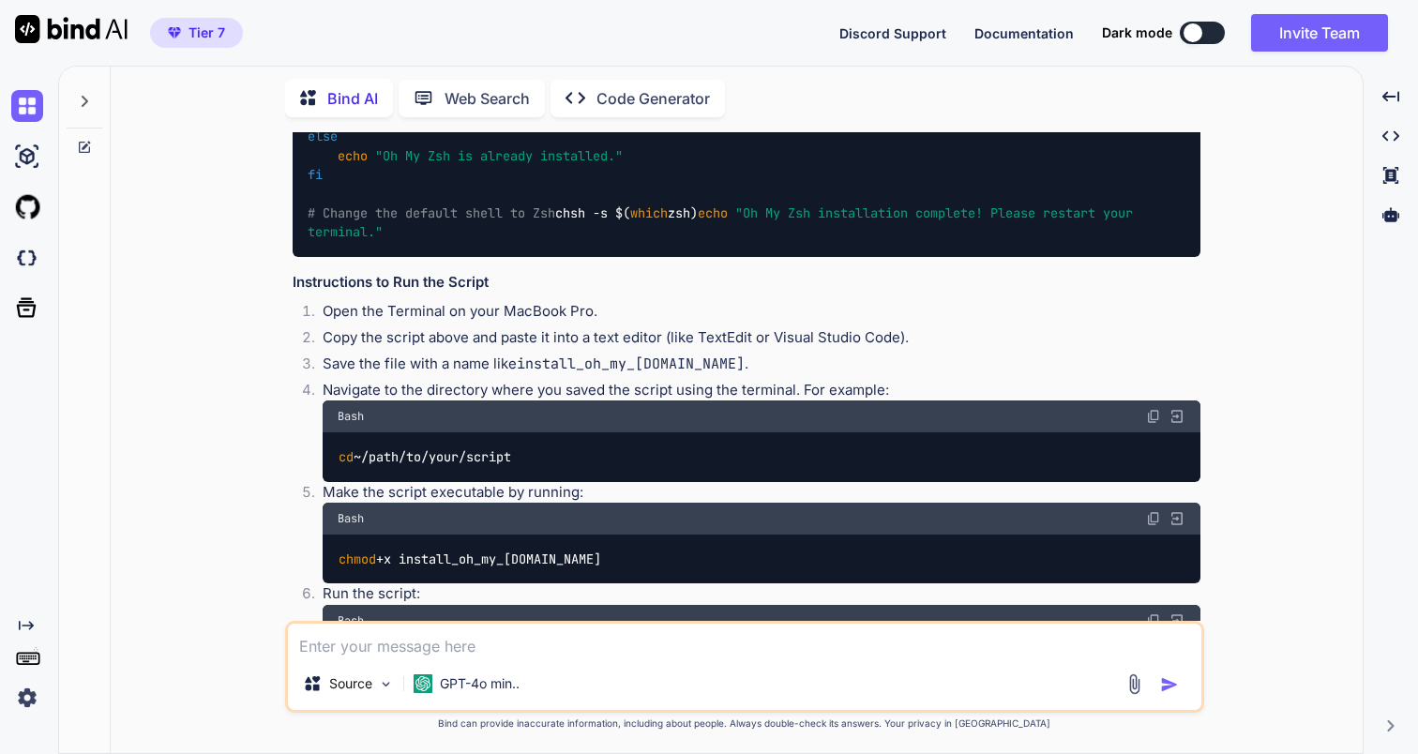
type textarea "x"
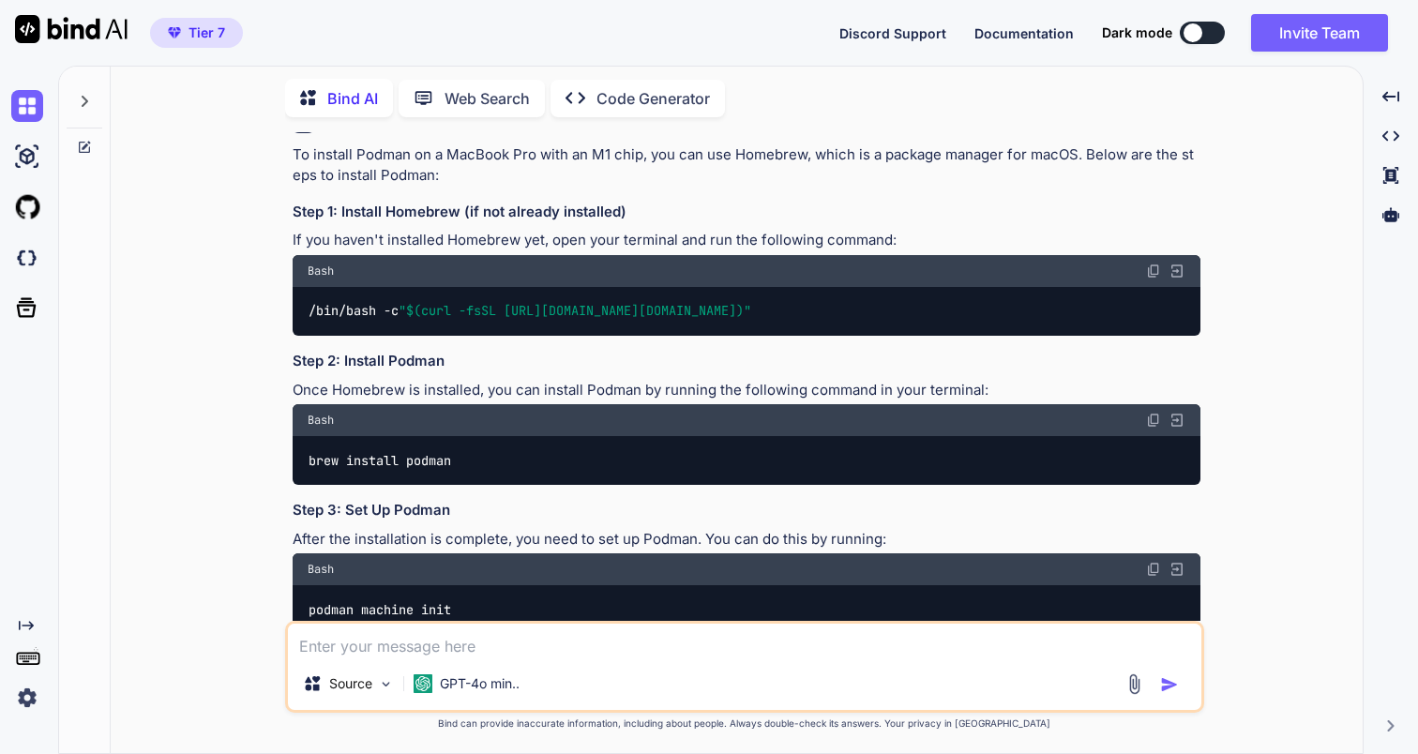
scroll to position [1609, 0]
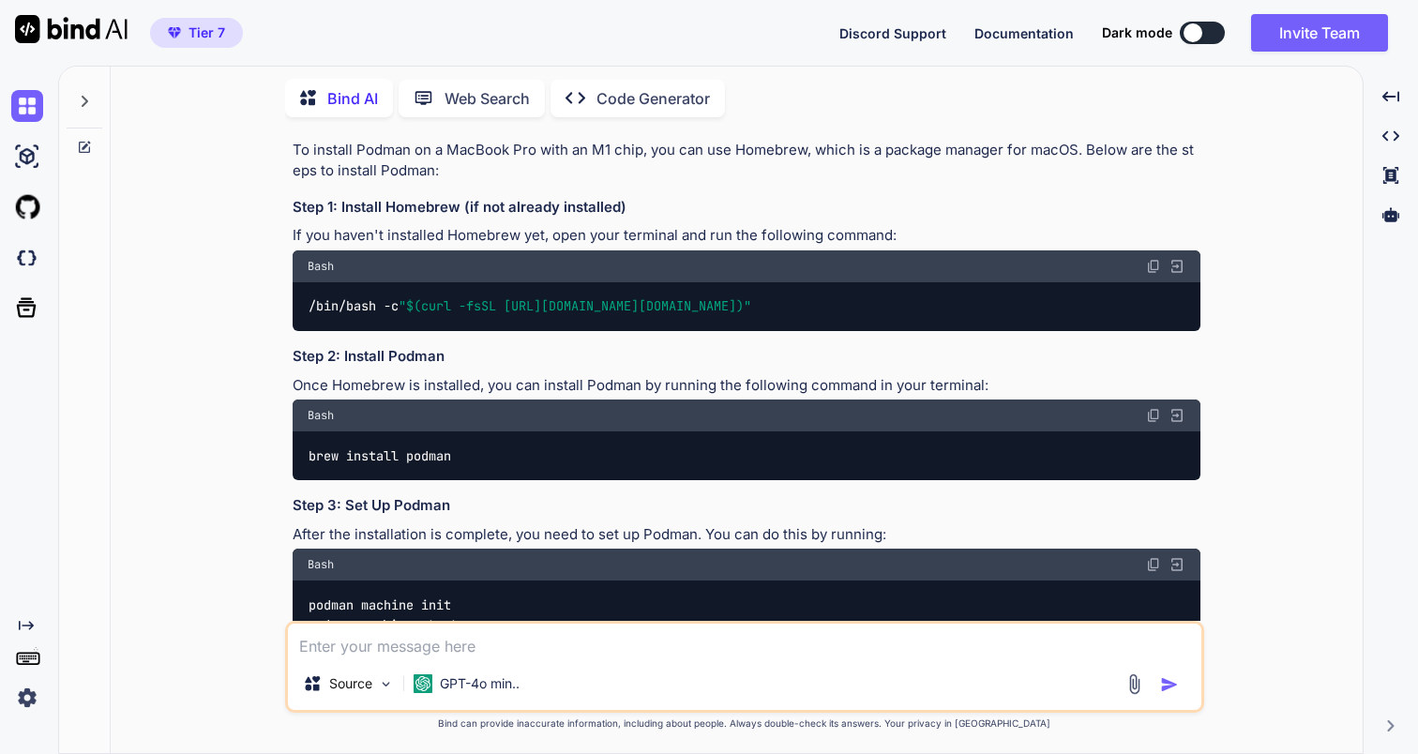
scroll to position [1609, 0]
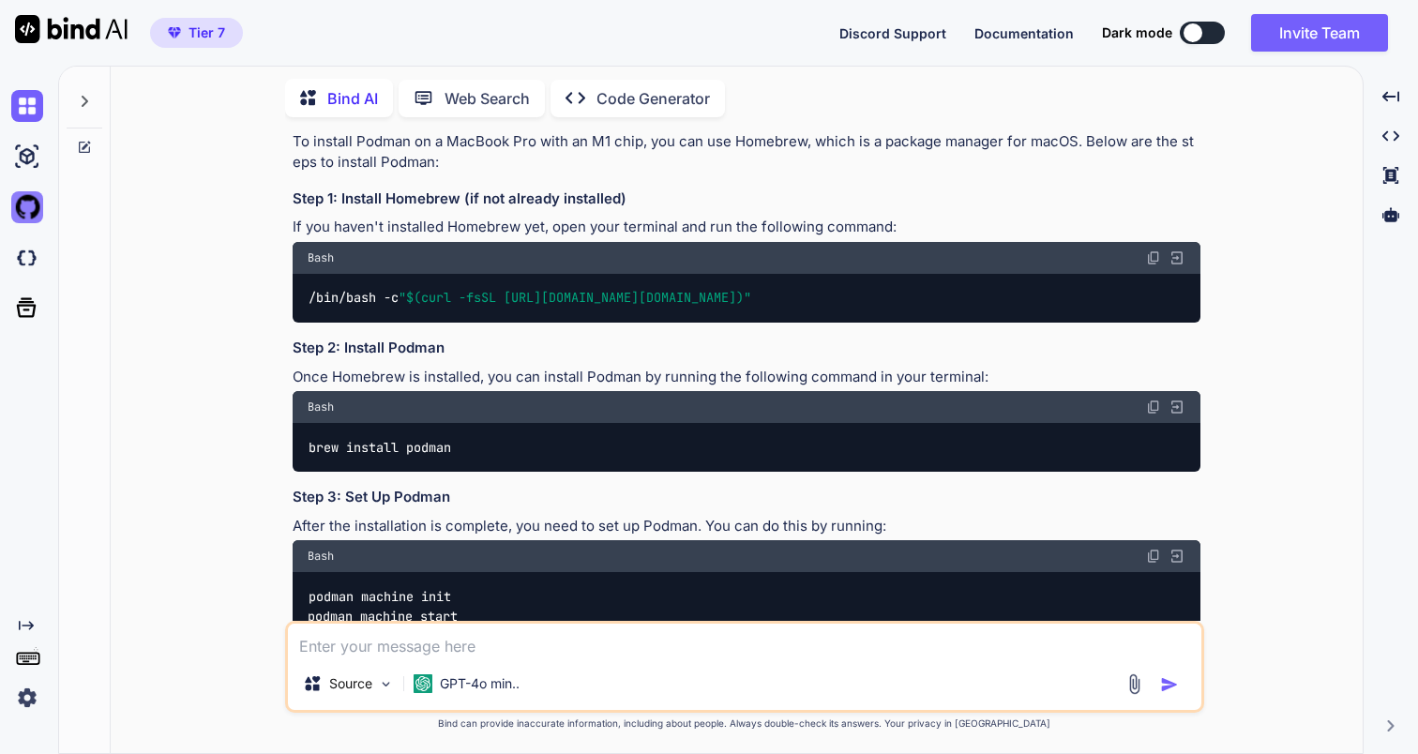
click at [34, 205] on img at bounding box center [27, 207] width 32 height 32
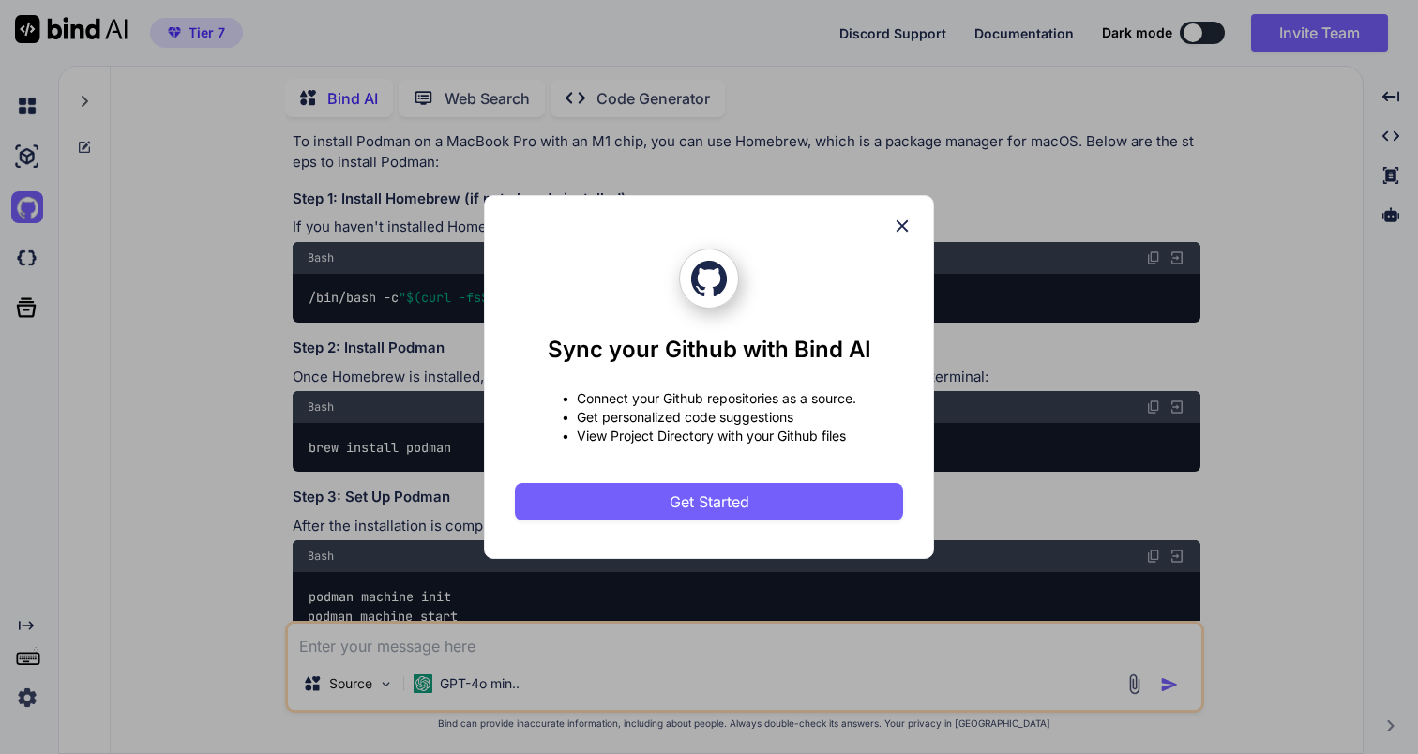
click at [906, 221] on icon at bounding box center [902, 226] width 12 height 12
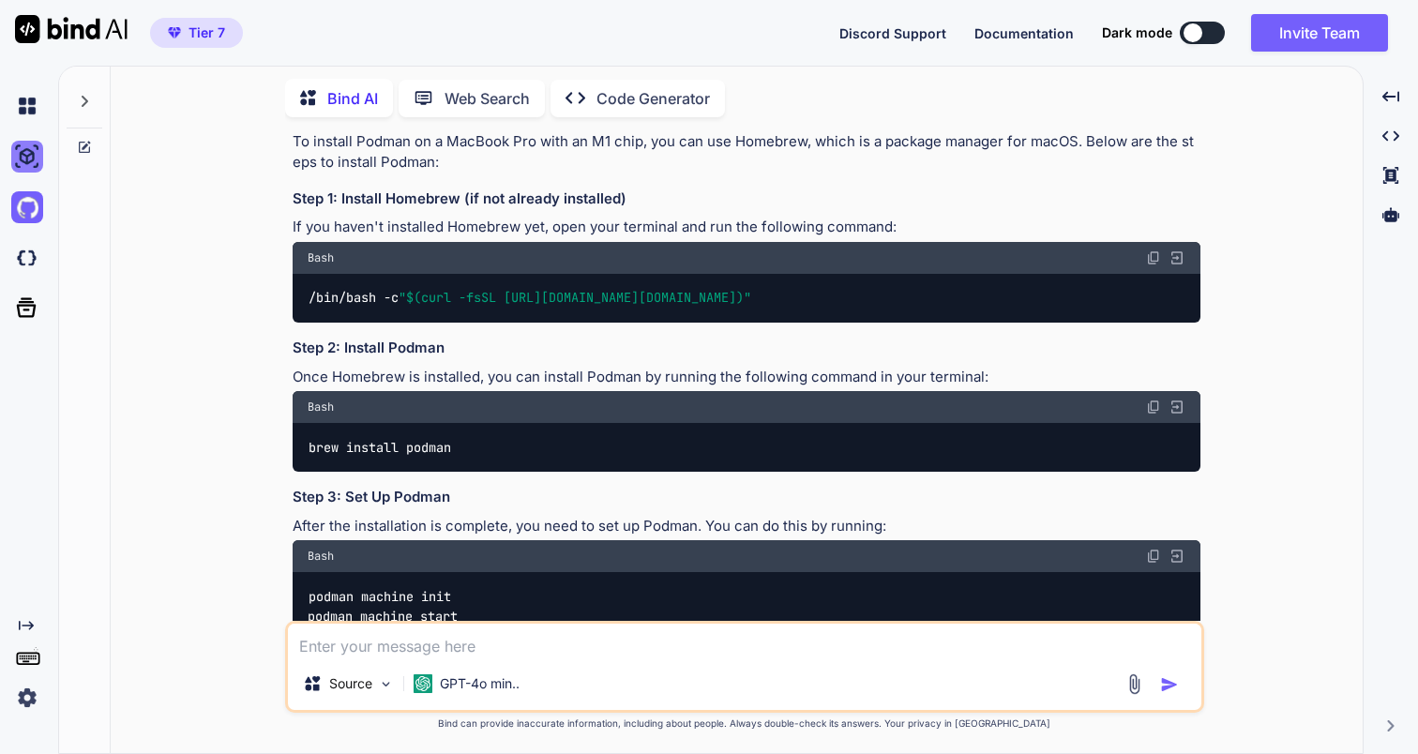
click at [33, 144] on img at bounding box center [27, 157] width 32 height 32
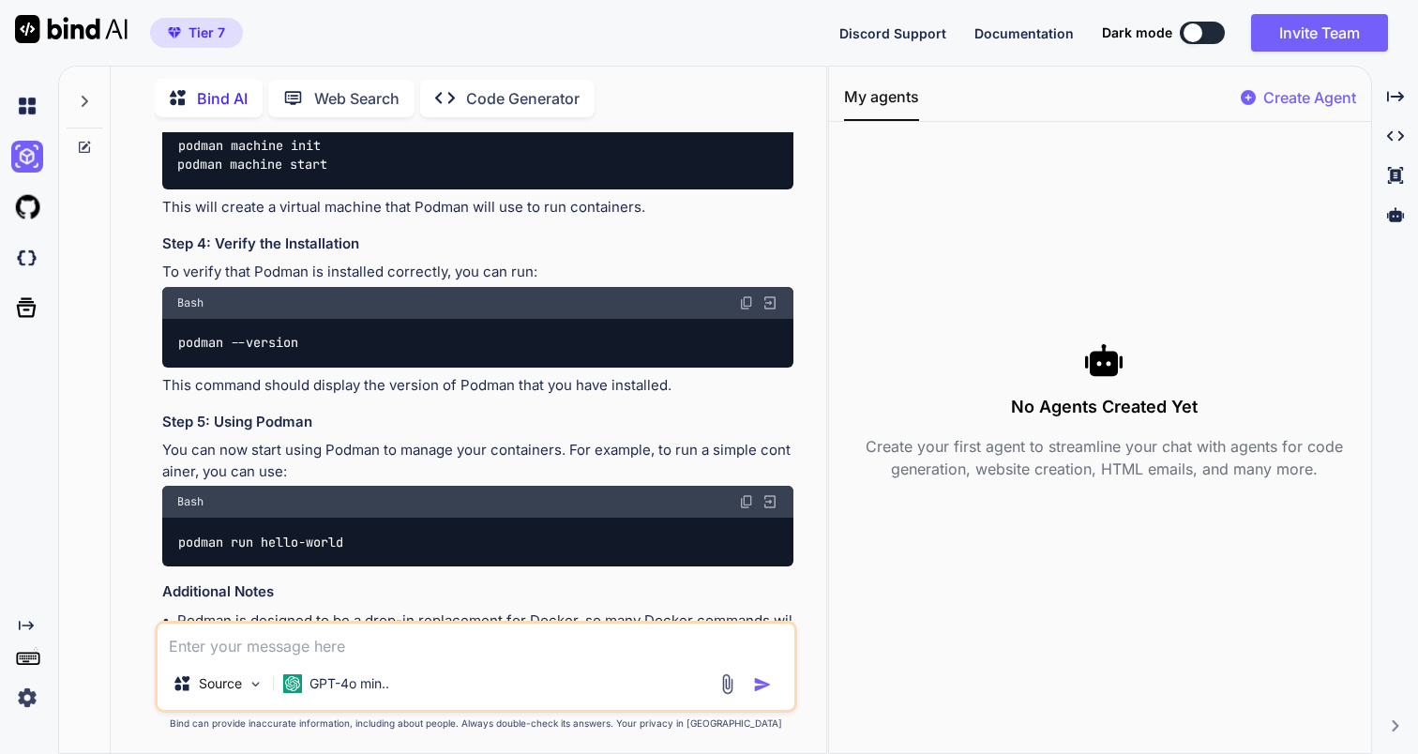
scroll to position [2470, 0]
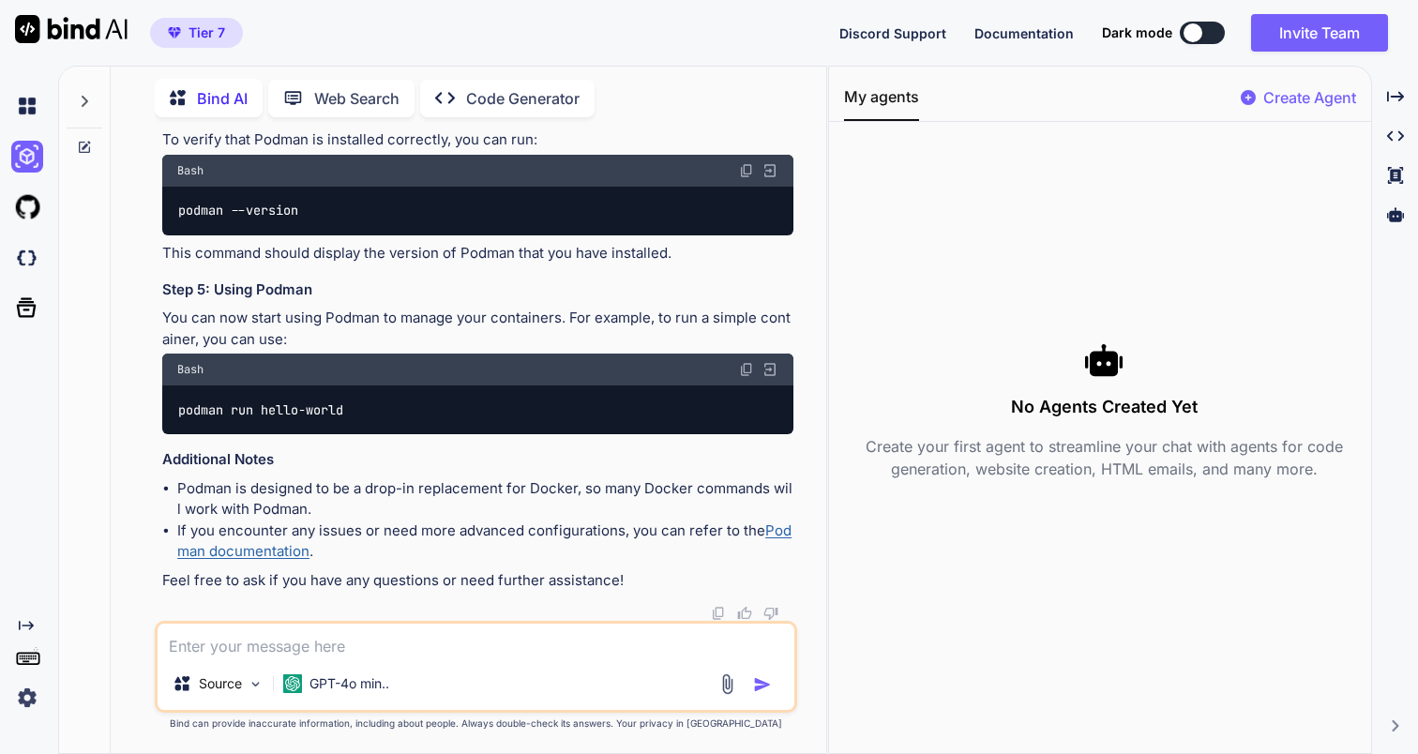
click at [85, 145] on icon at bounding box center [84, 147] width 15 height 15
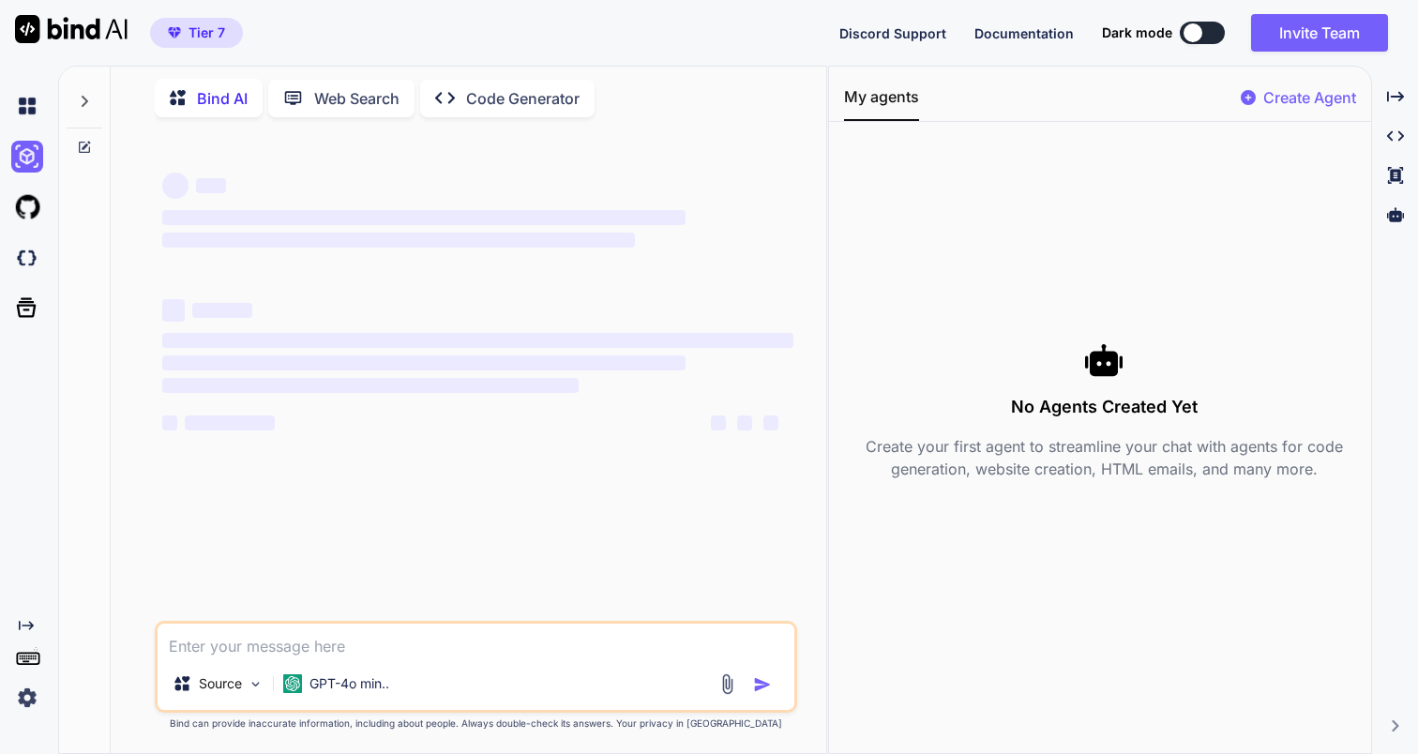
scroll to position [0, 0]
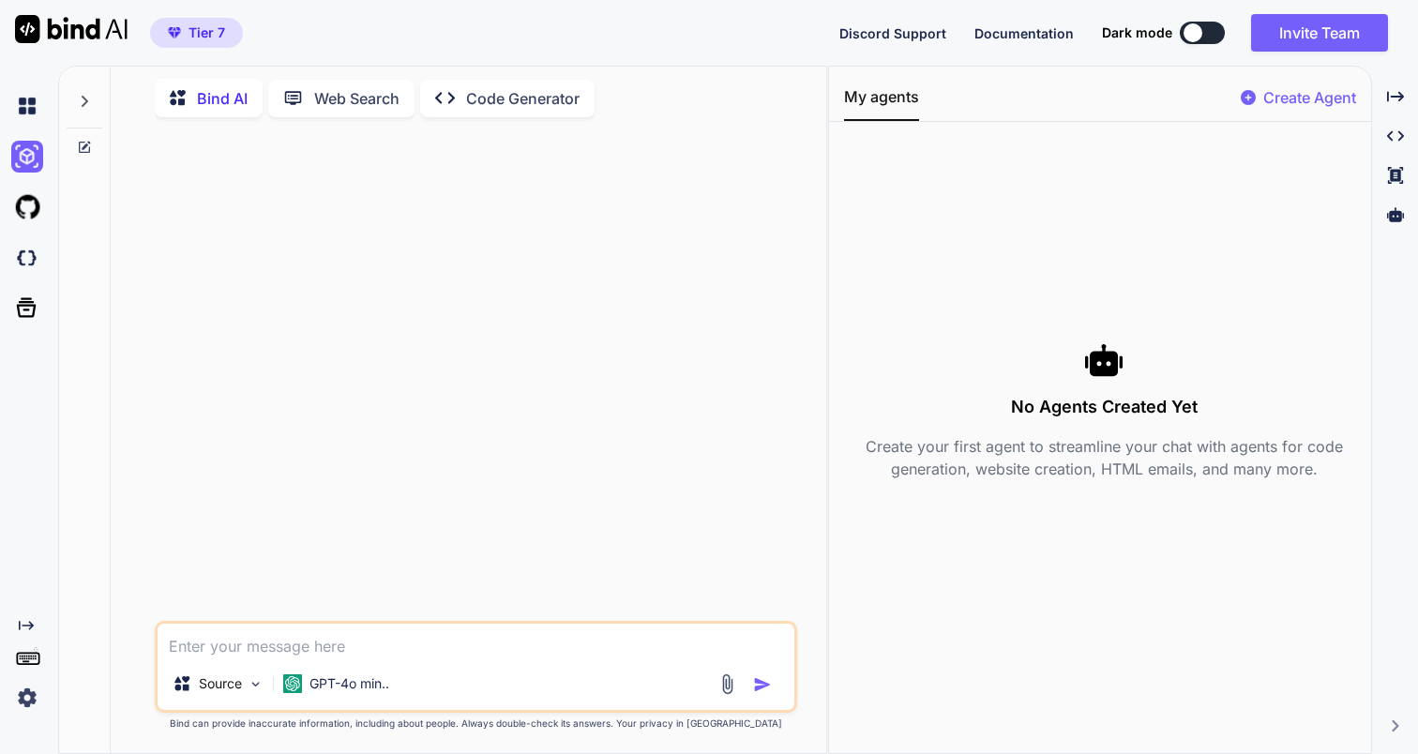
click at [1079, 466] on p "Create your first agent to streamline your chat with agents for code generation…" at bounding box center [1103, 457] width 519 height 45
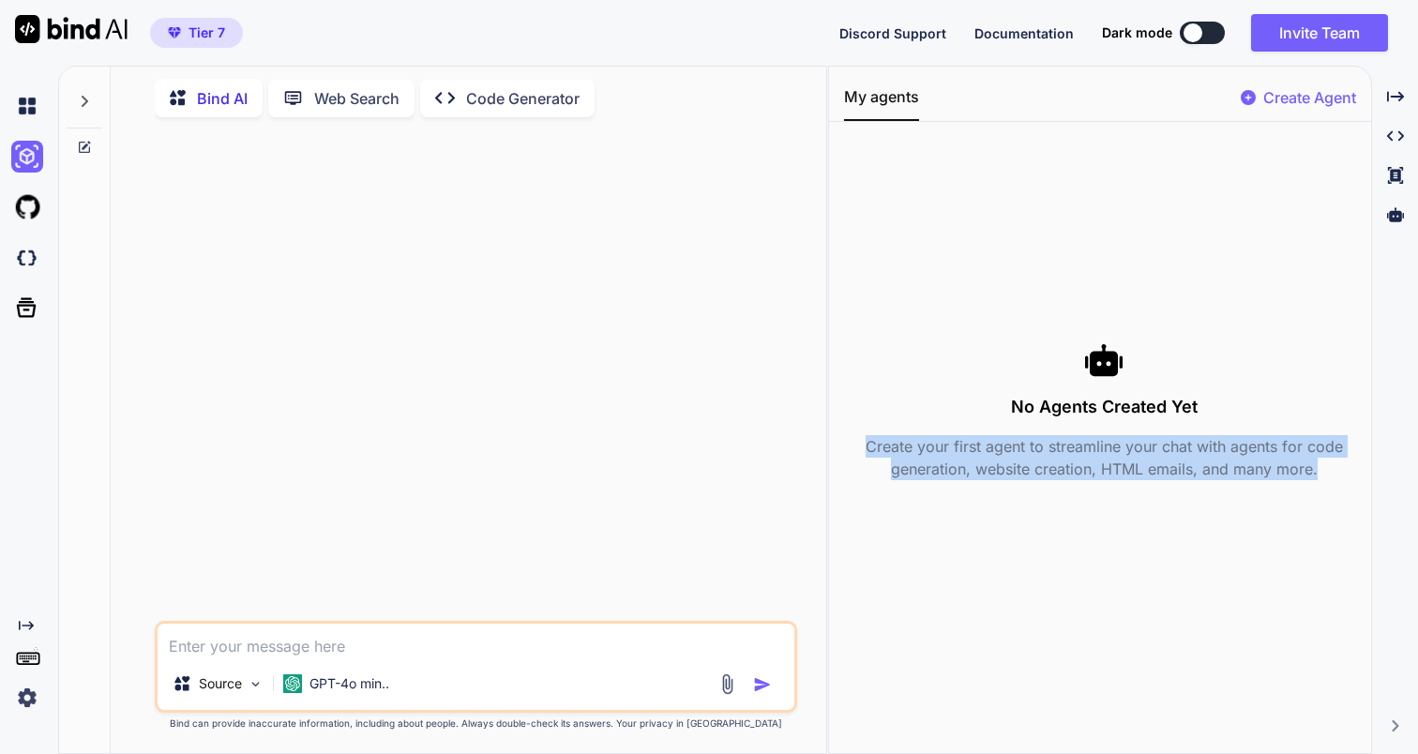
click at [1079, 466] on p "Create your first agent to streamline your chat with agents for code generation…" at bounding box center [1103, 457] width 519 height 45
click at [85, 143] on icon at bounding box center [84, 147] width 15 height 15
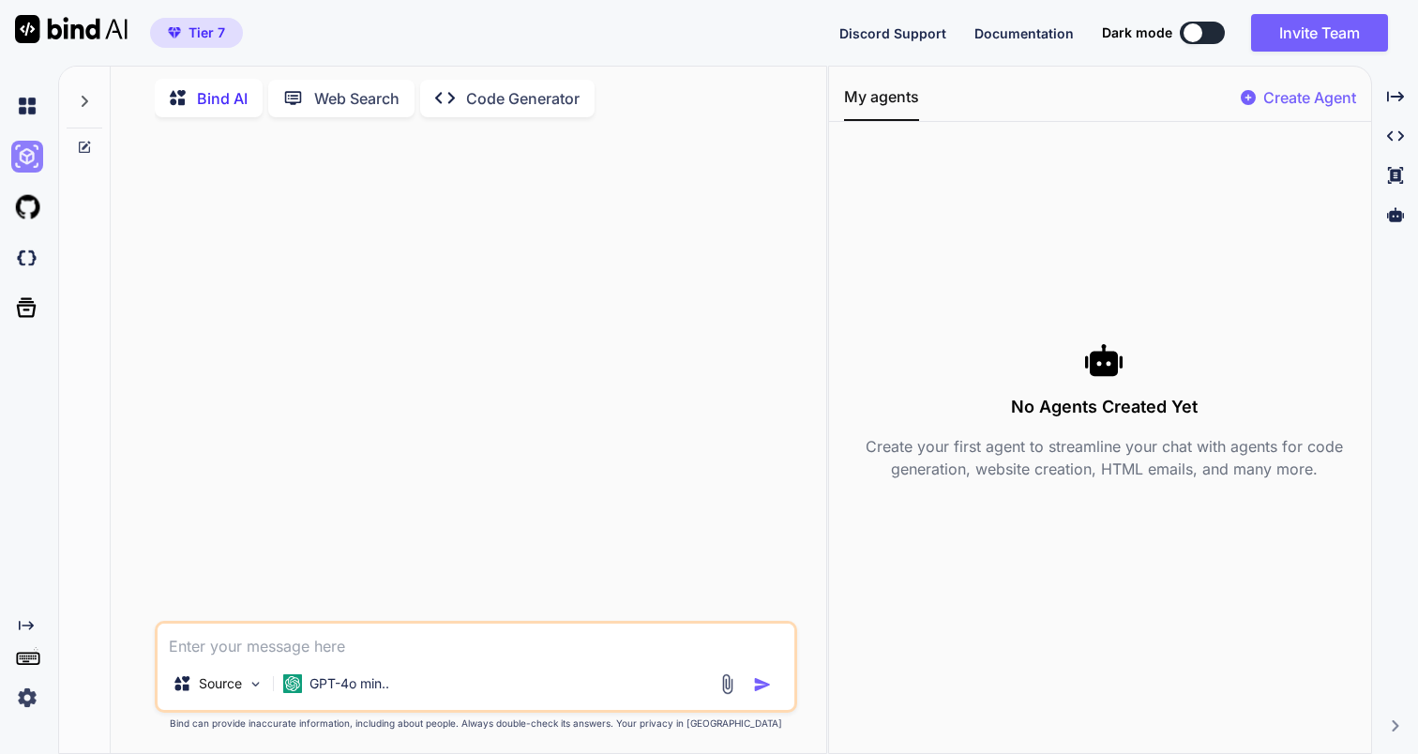
click at [25, 163] on img at bounding box center [27, 157] width 32 height 32
click at [26, 109] on img at bounding box center [27, 106] width 32 height 32
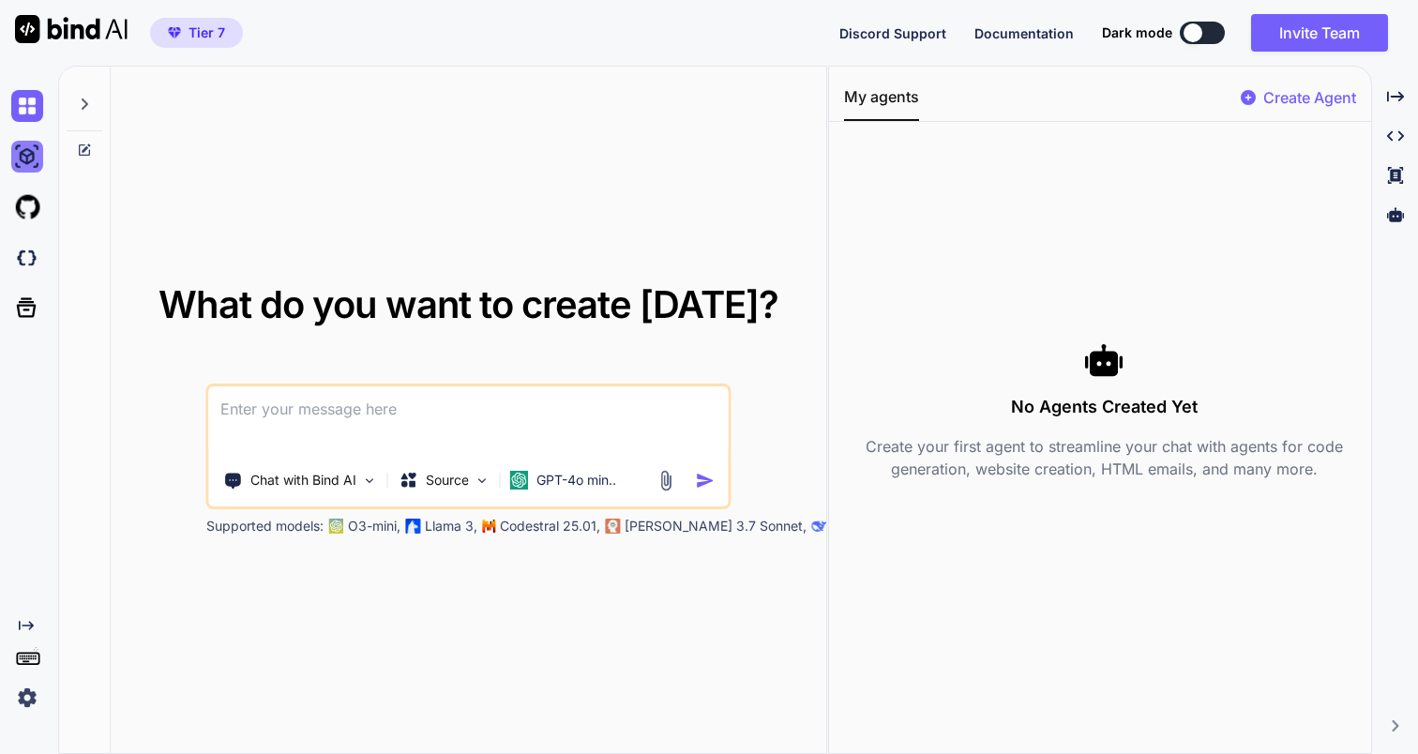
click at [25, 158] on img at bounding box center [27, 157] width 32 height 32
click at [1401, 95] on icon at bounding box center [1395, 96] width 17 height 10
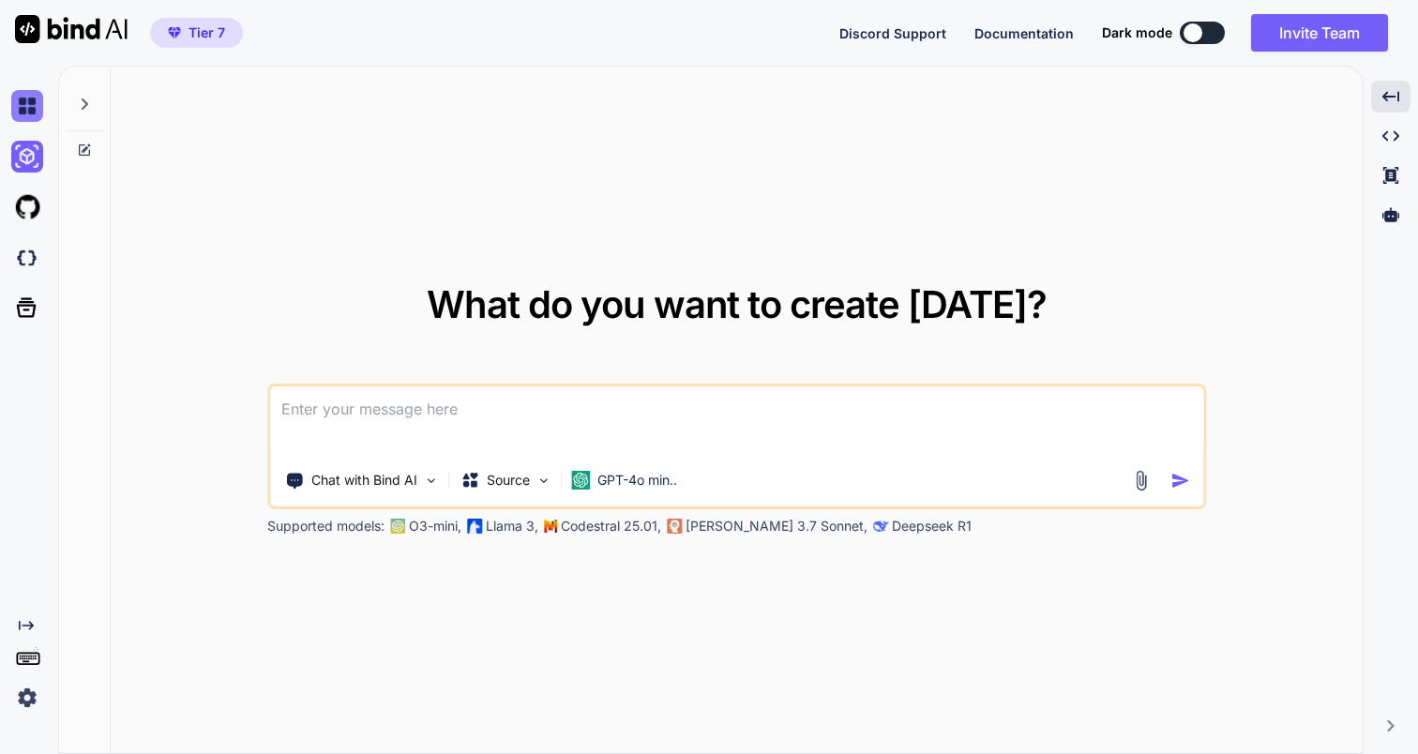
click at [31, 110] on img at bounding box center [27, 106] width 32 height 32
click at [28, 155] on img at bounding box center [27, 157] width 32 height 32
type textarea "x"
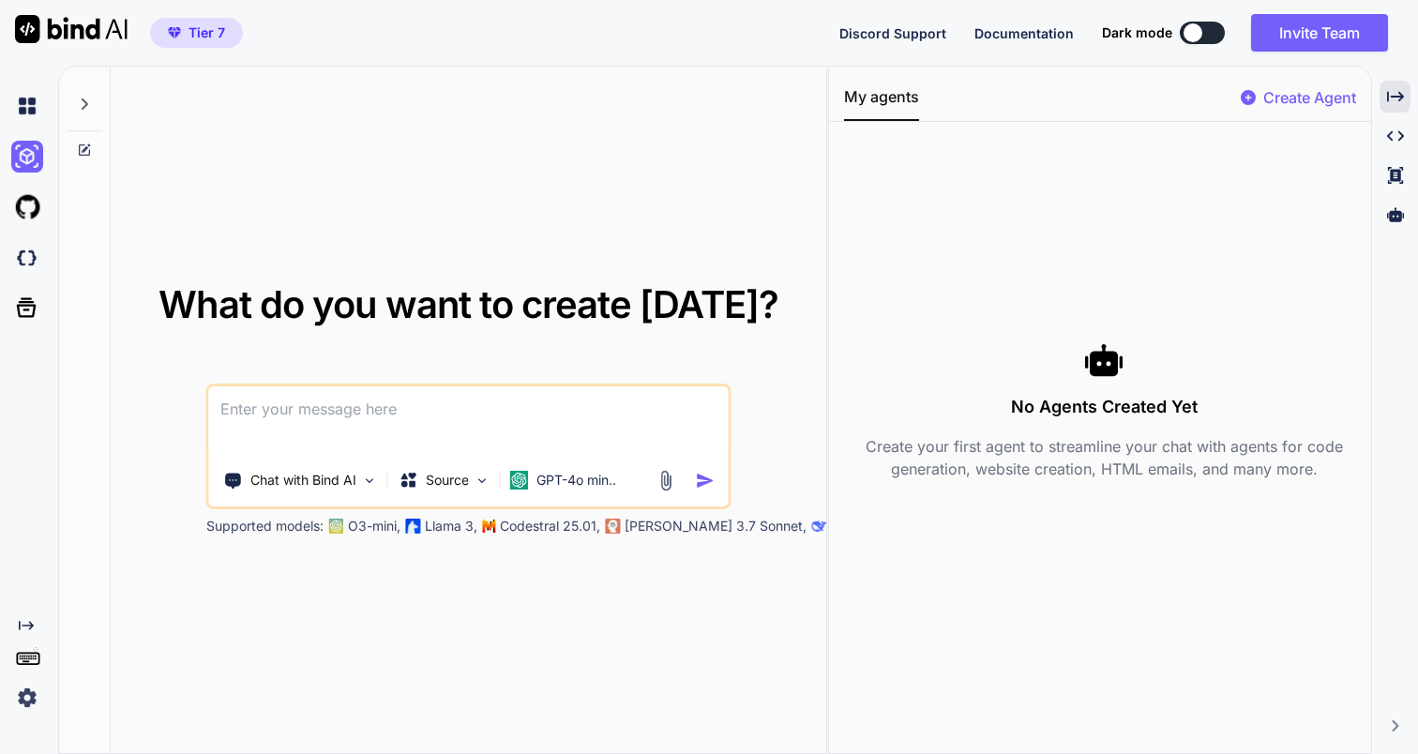
click at [1029, 39] on span "Documentation" at bounding box center [1023, 33] width 99 height 16
